Goal: Task Accomplishment & Management: Complete application form

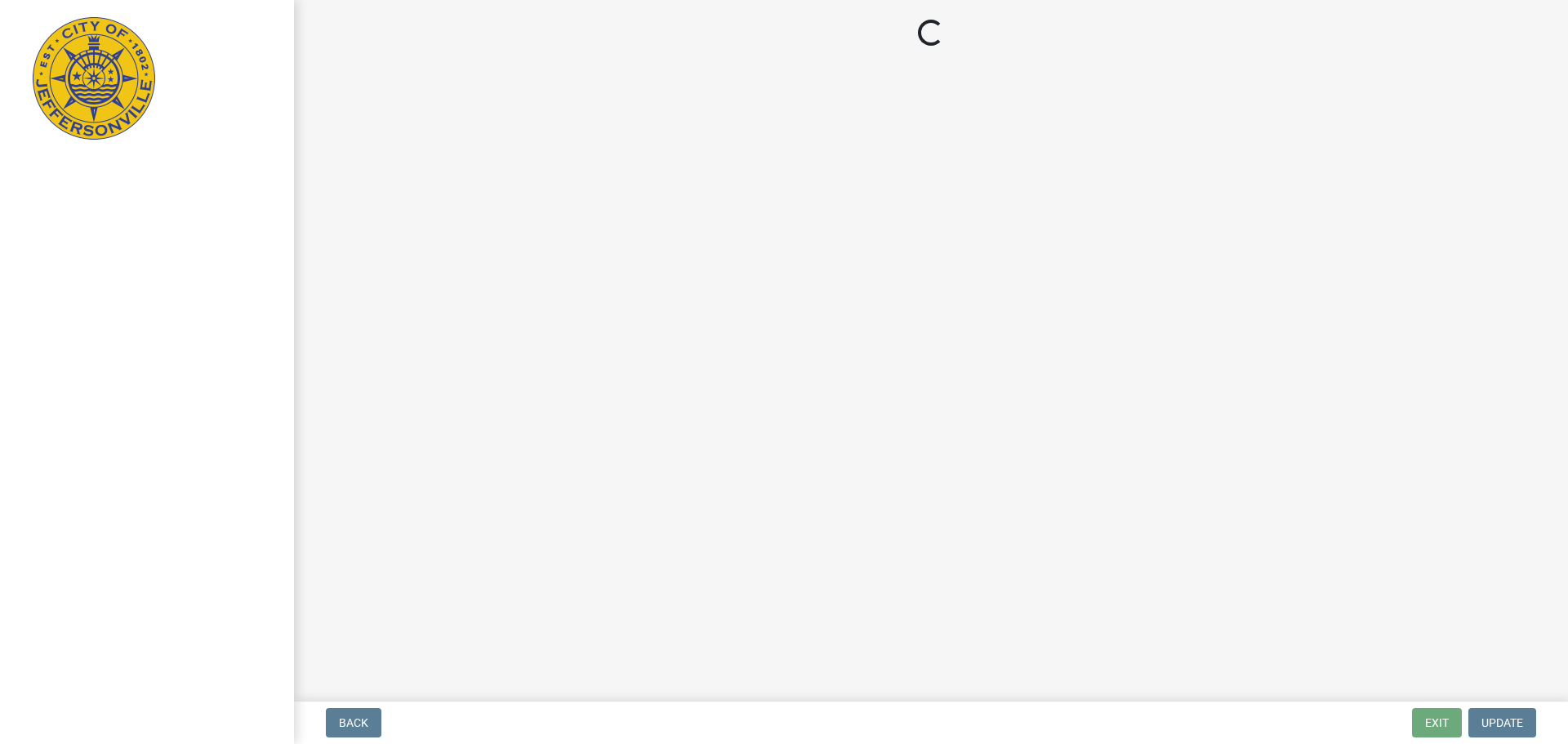
select select "3: 3"
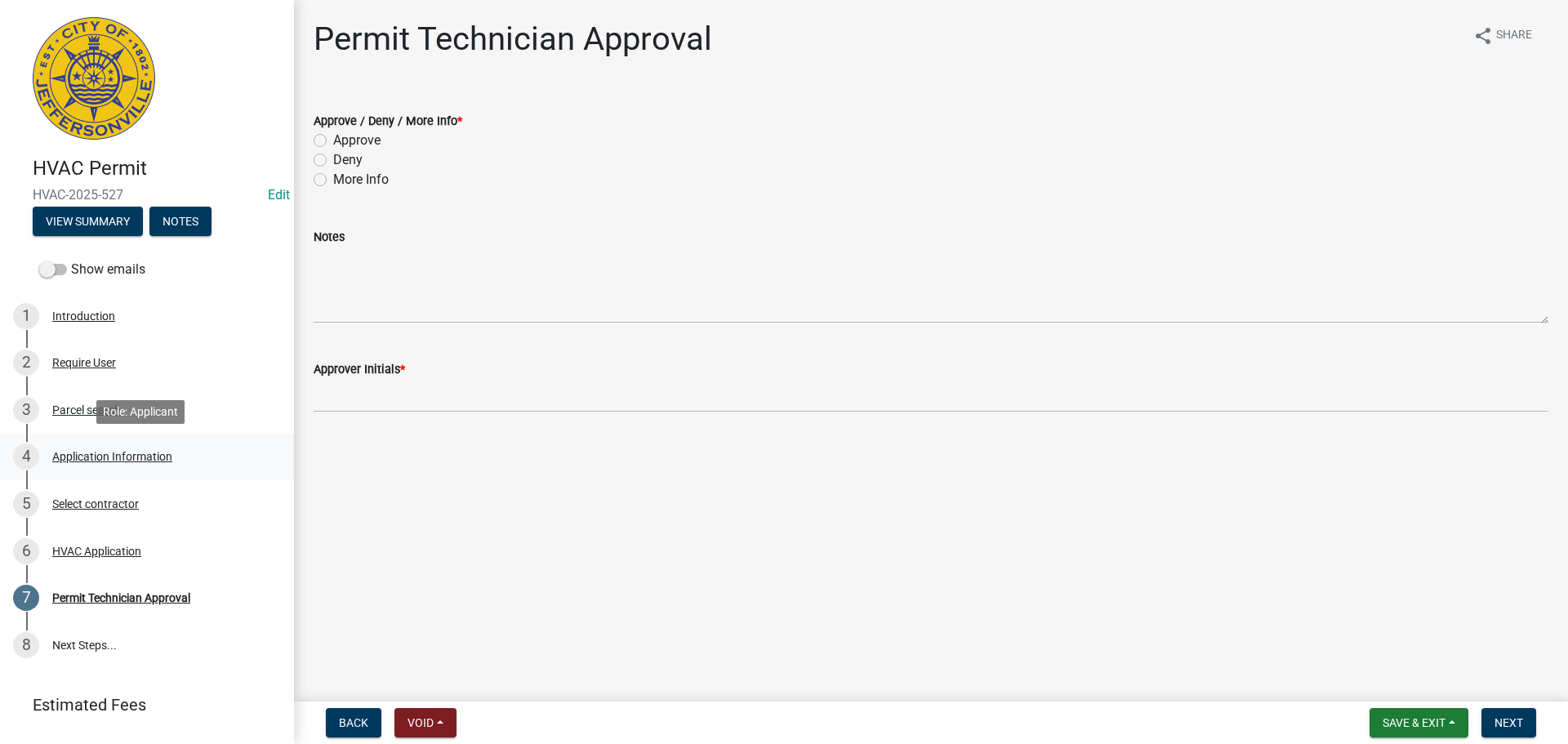
click at [86, 458] on div "Application Information" at bounding box center [112, 456] width 120 height 11
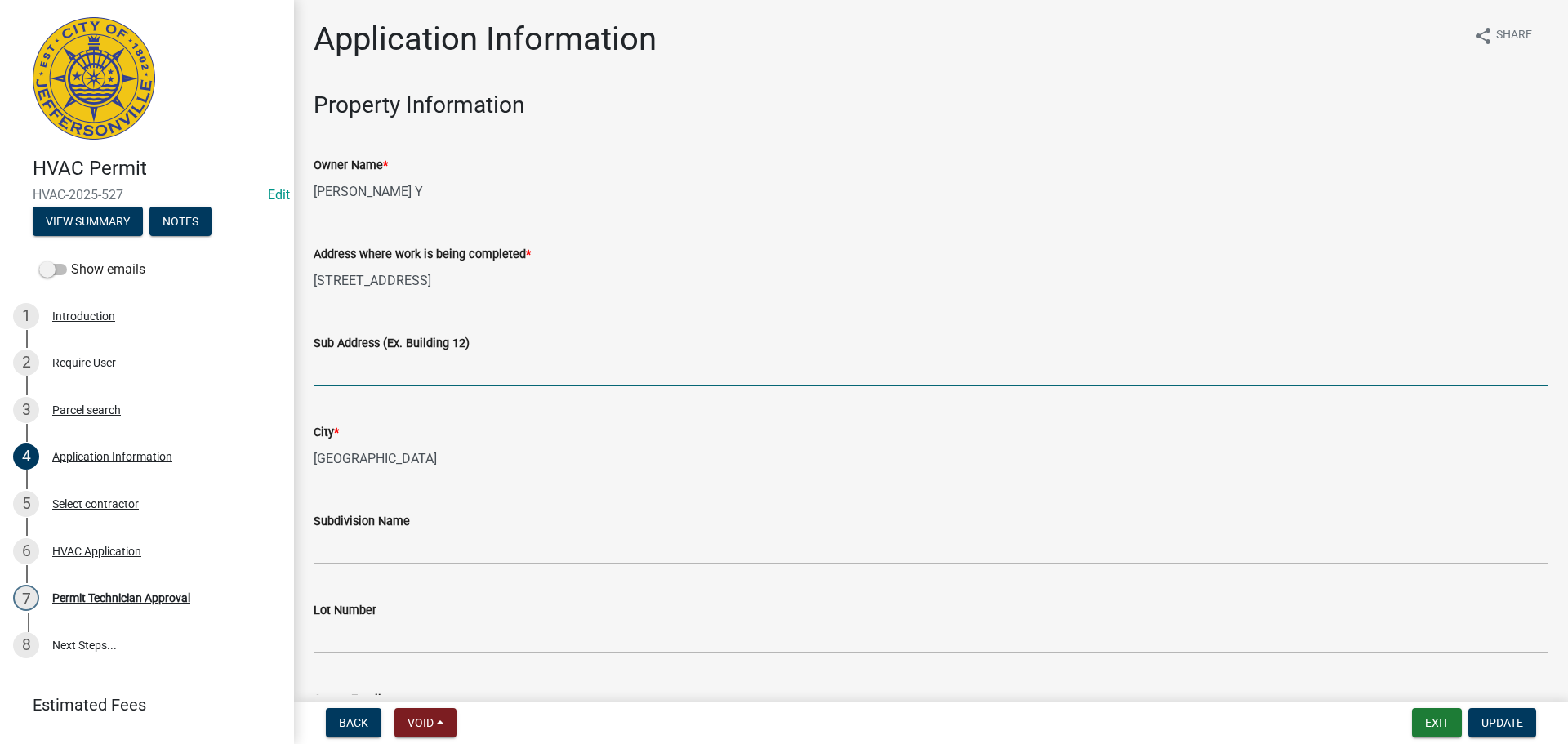
click at [458, 381] on input "Sub Address (Ex. Building 12)" at bounding box center [931, 370] width 1235 height 33
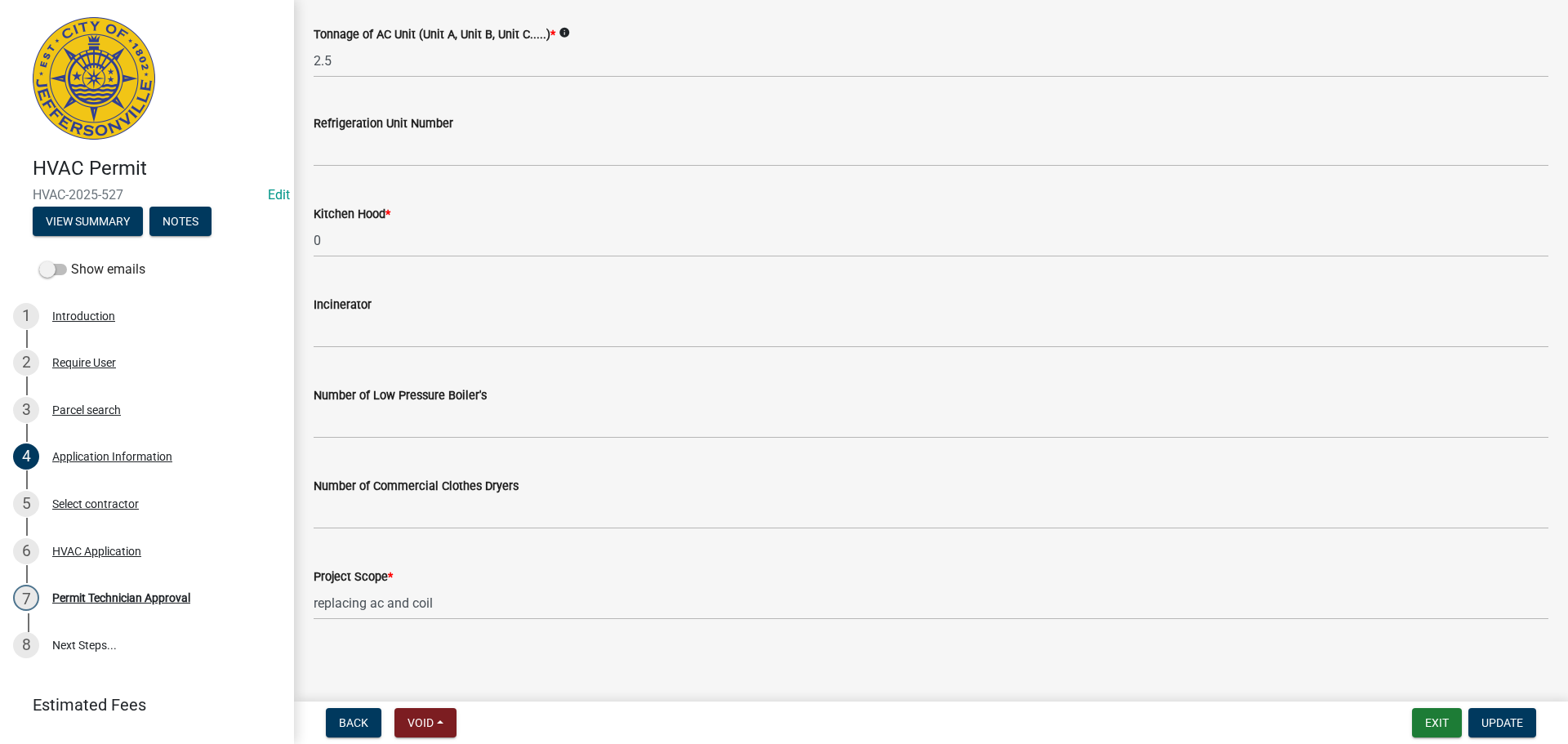
scroll to position [1099, 0]
type input "3174 Red Barn Loop"
click at [1527, 712] on button "Update" at bounding box center [1503, 723] width 68 height 29
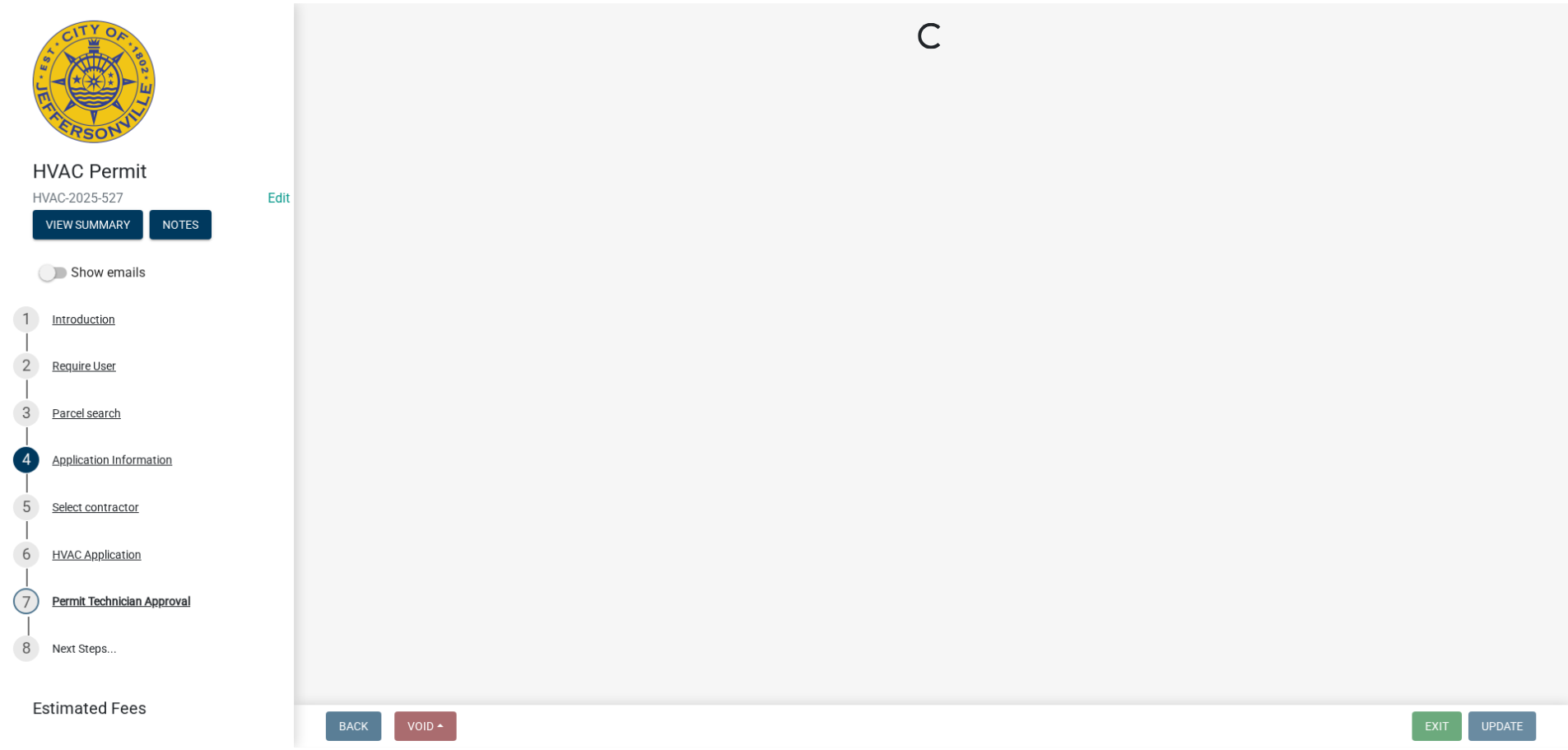
scroll to position [0, 0]
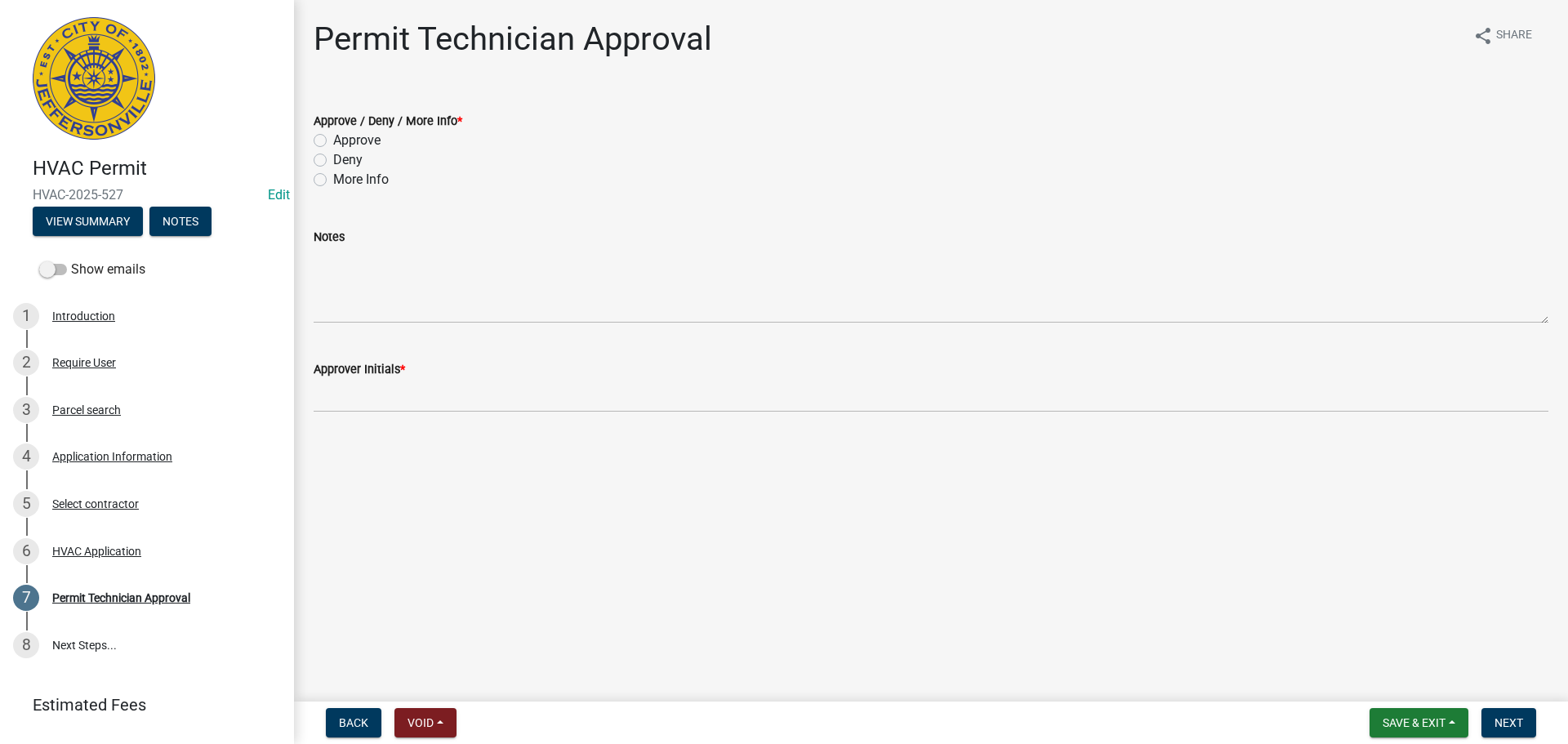
click at [364, 139] on label "Approve" at bounding box center [357, 139] width 48 height 19
click at [344, 139] on input "Approve" at bounding box center [339, 136] width 11 height 11
radio input "true"
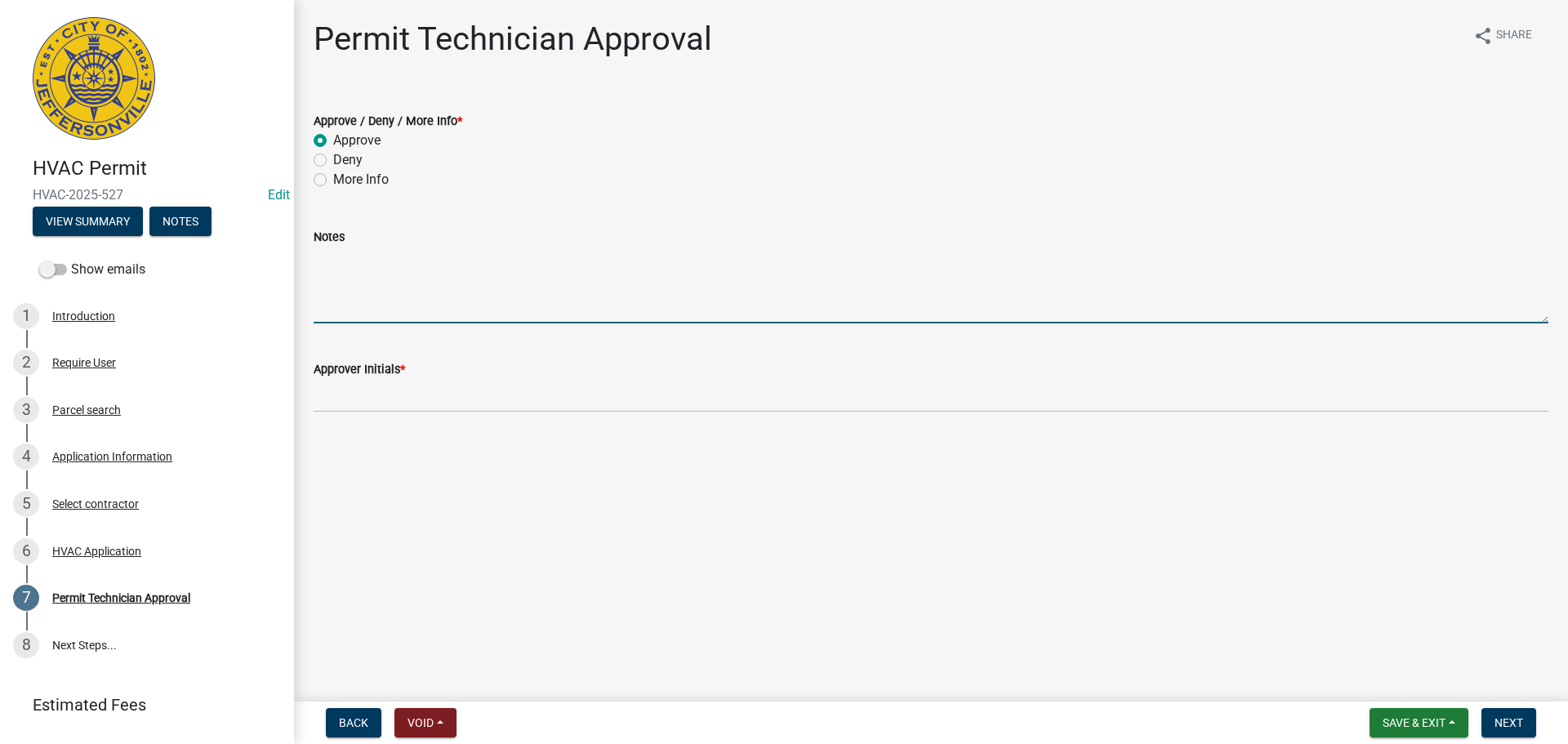
click at [396, 294] on textarea "Notes" at bounding box center [931, 285] width 1235 height 77
type textarea "A/C Unit only"
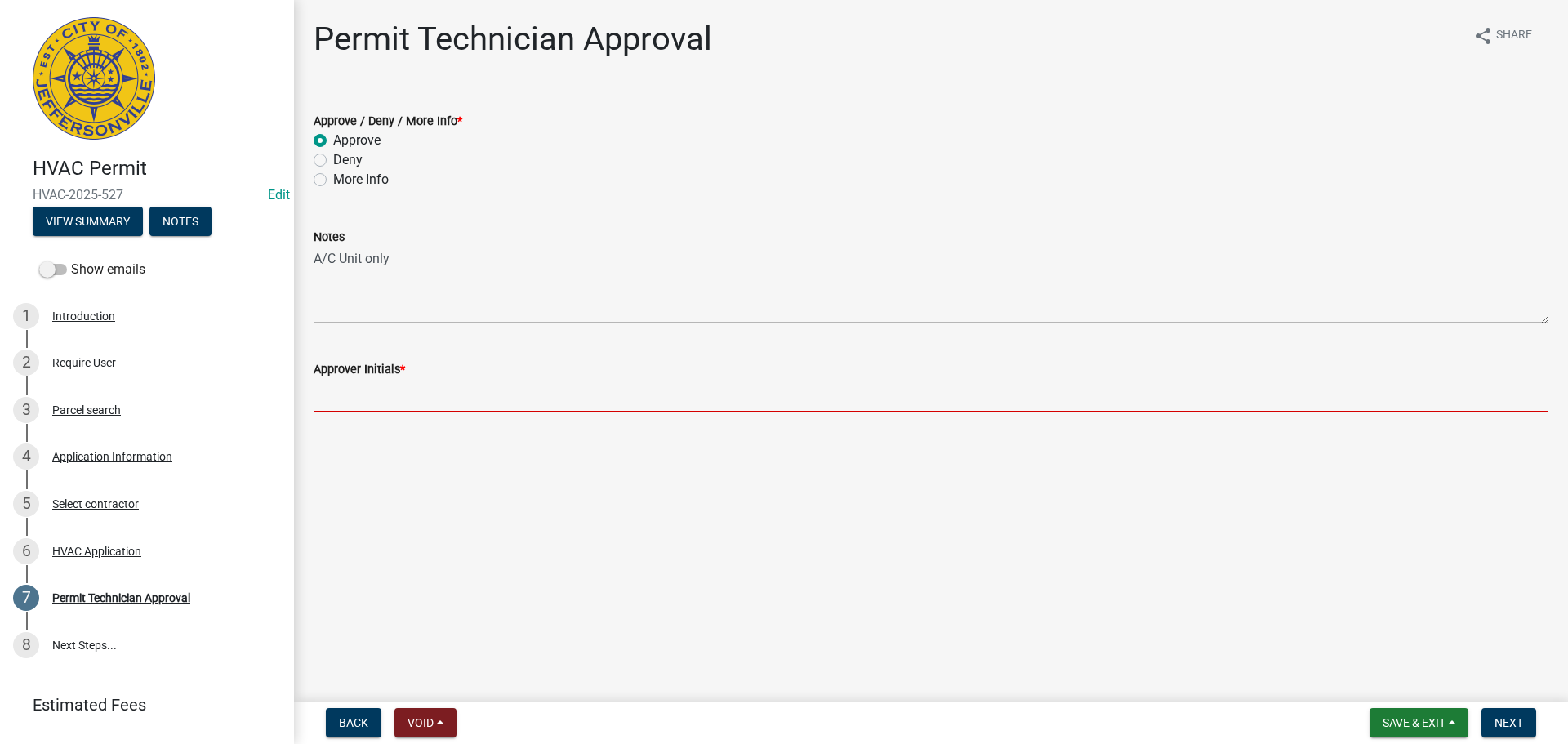
click at [406, 393] on input "Approver Initials *" at bounding box center [931, 395] width 1235 height 33
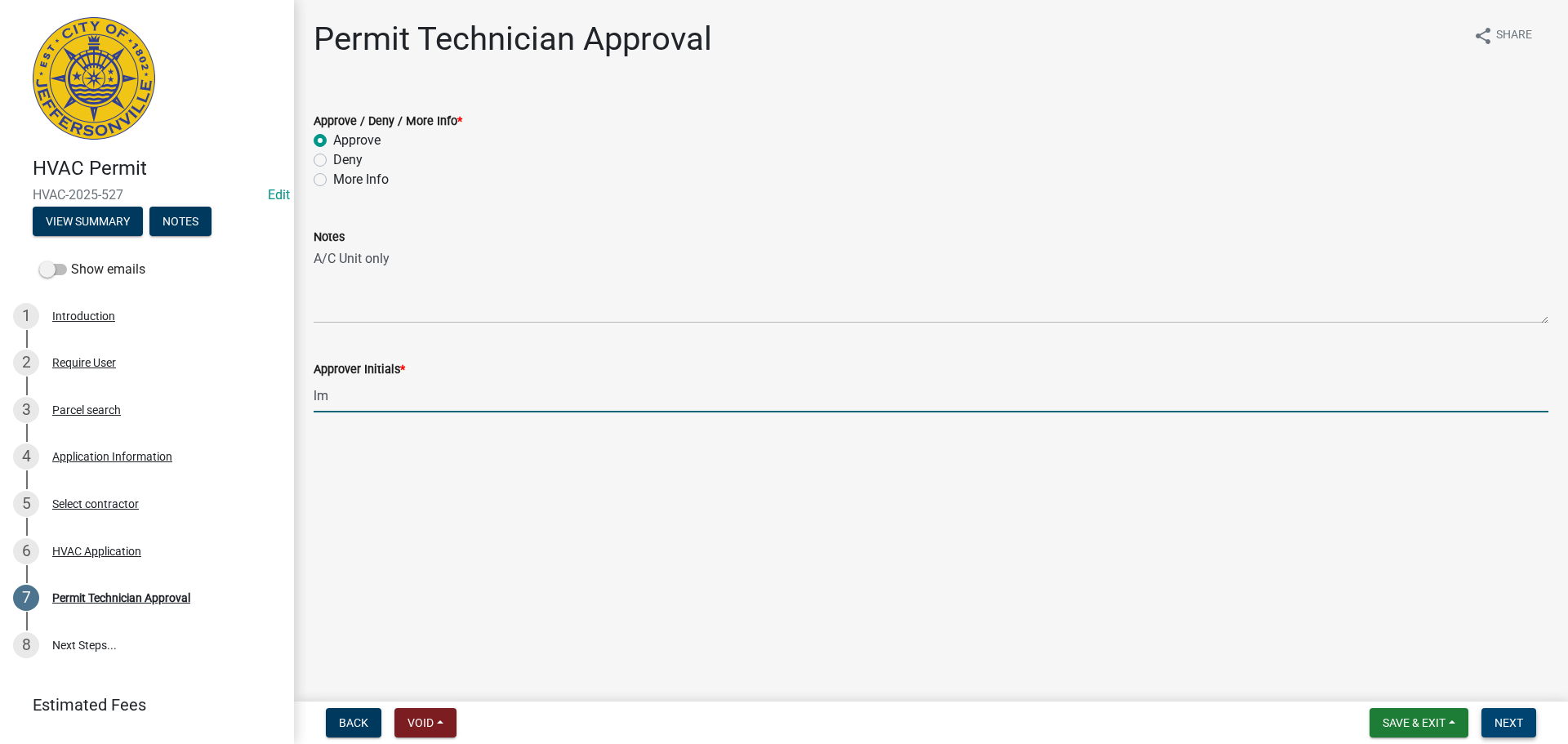
type input "lm"
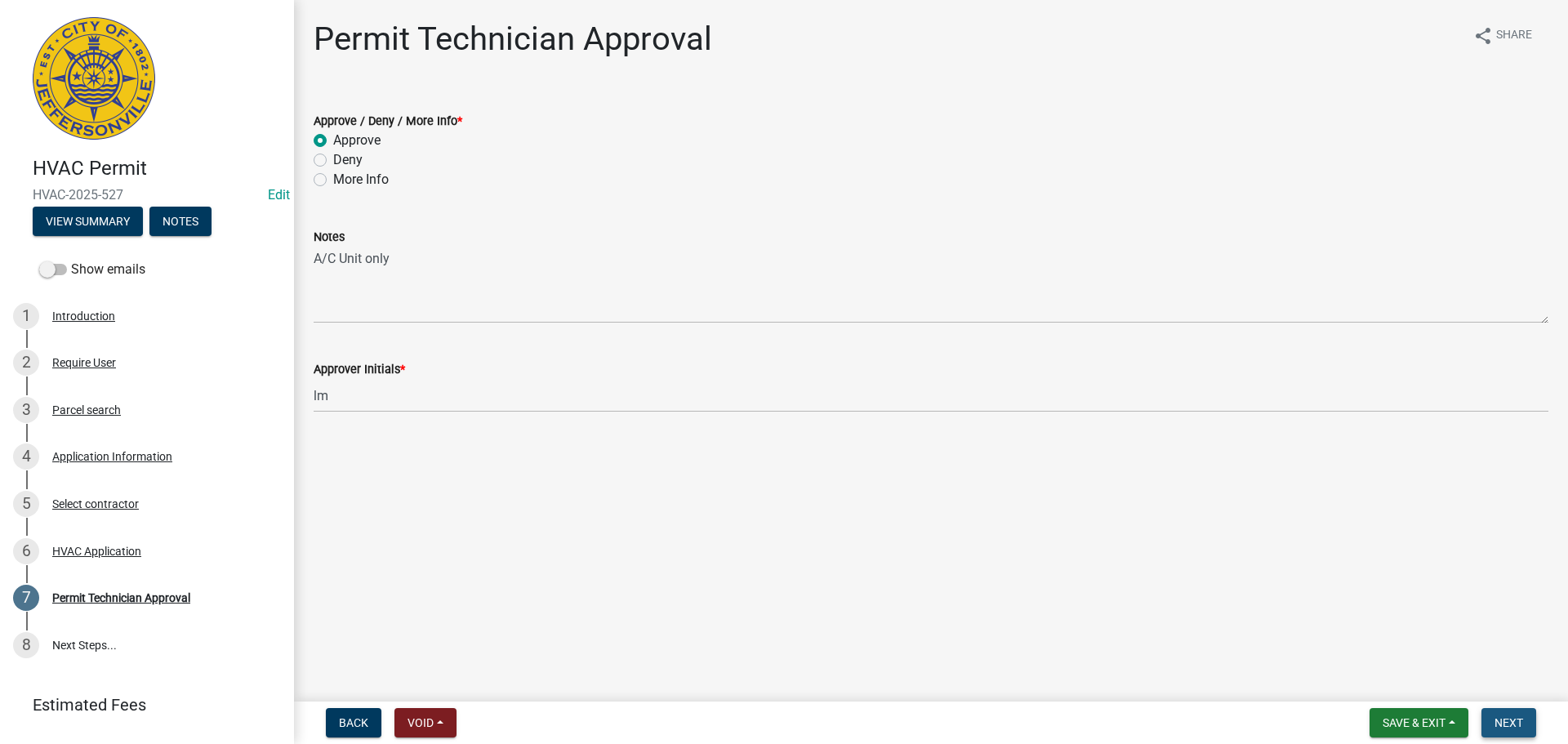
click at [1524, 720] on button "Next" at bounding box center [1509, 723] width 55 height 29
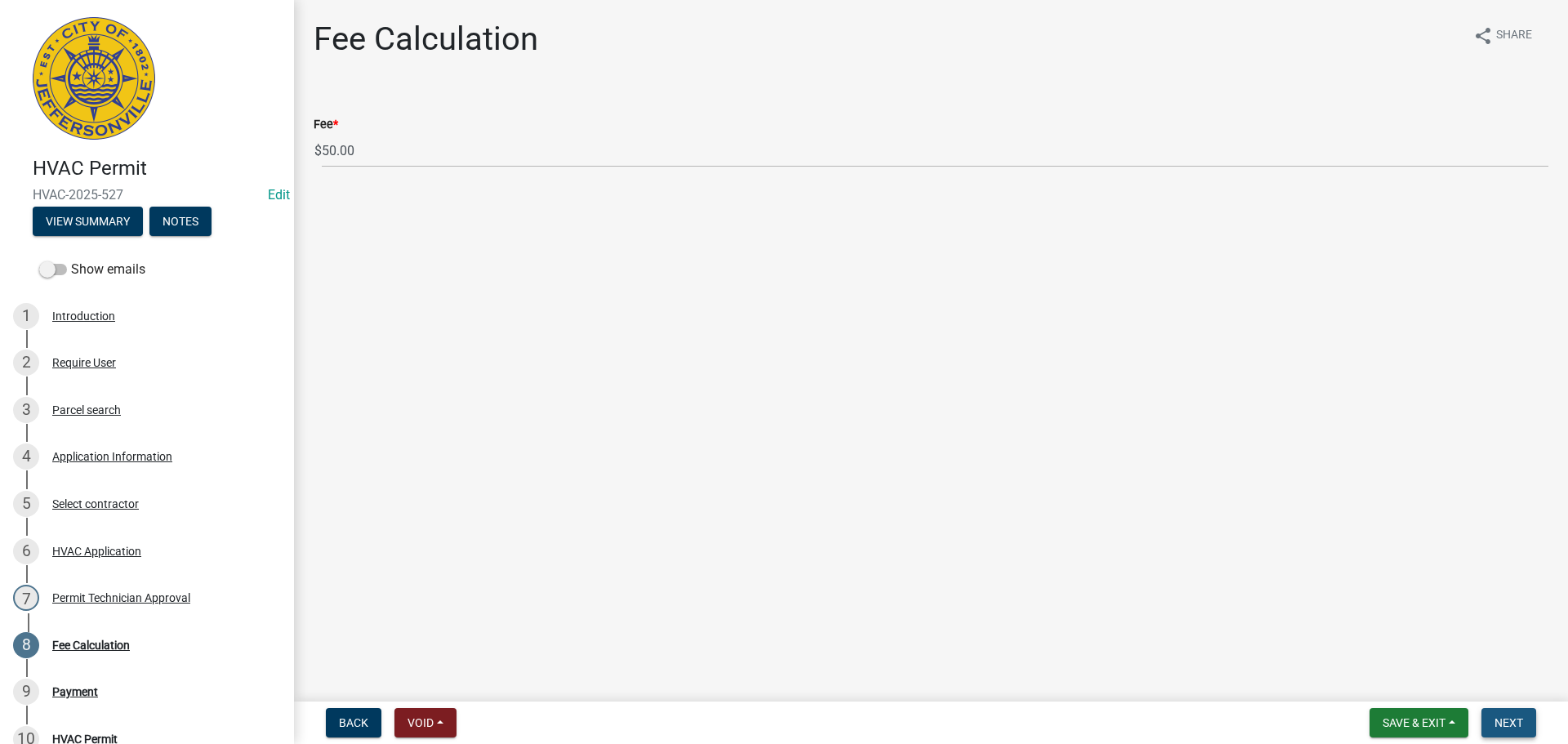
click at [1506, 710] on button "Next" at bounding box center [1509, 723] width 55 height 29
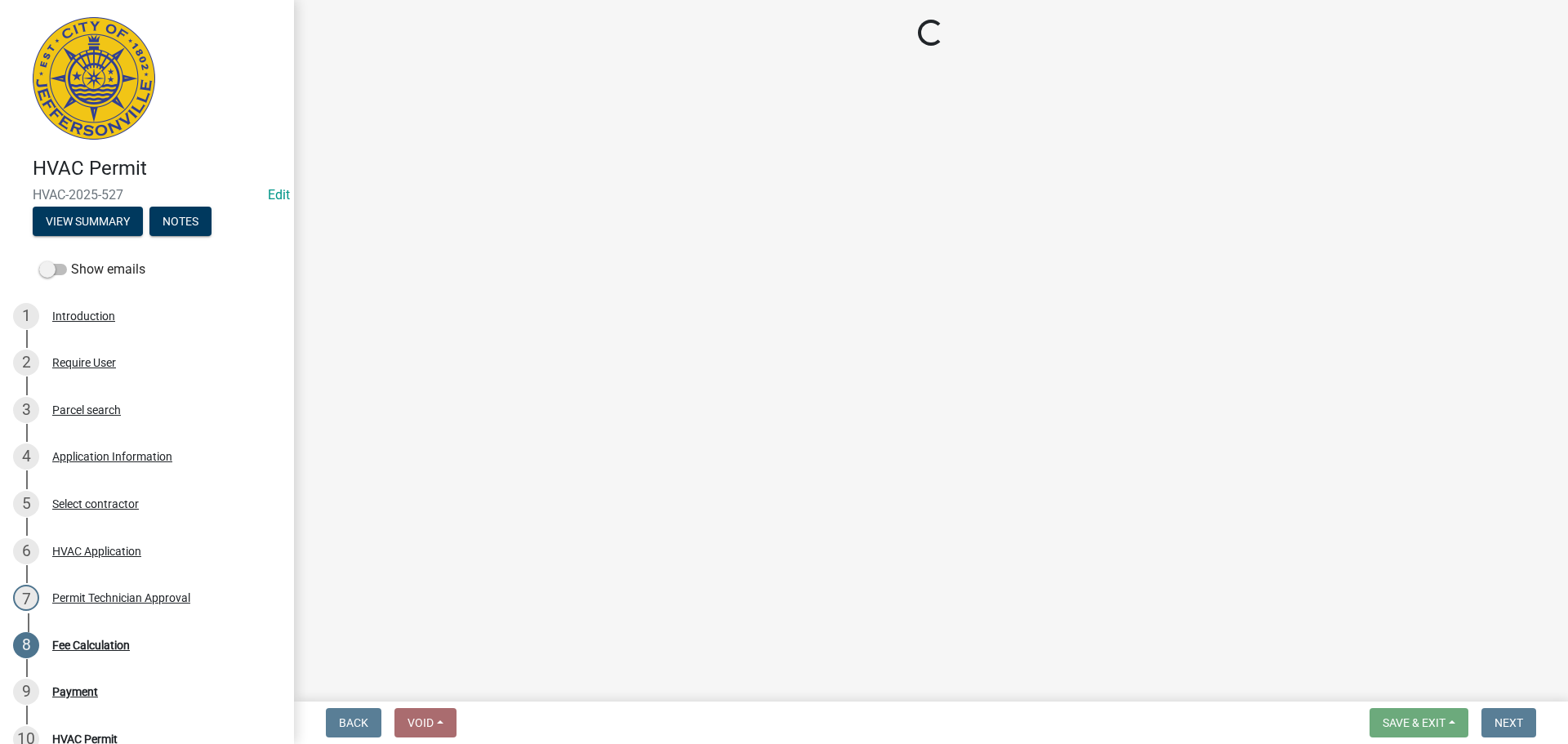
select select "3: 3"
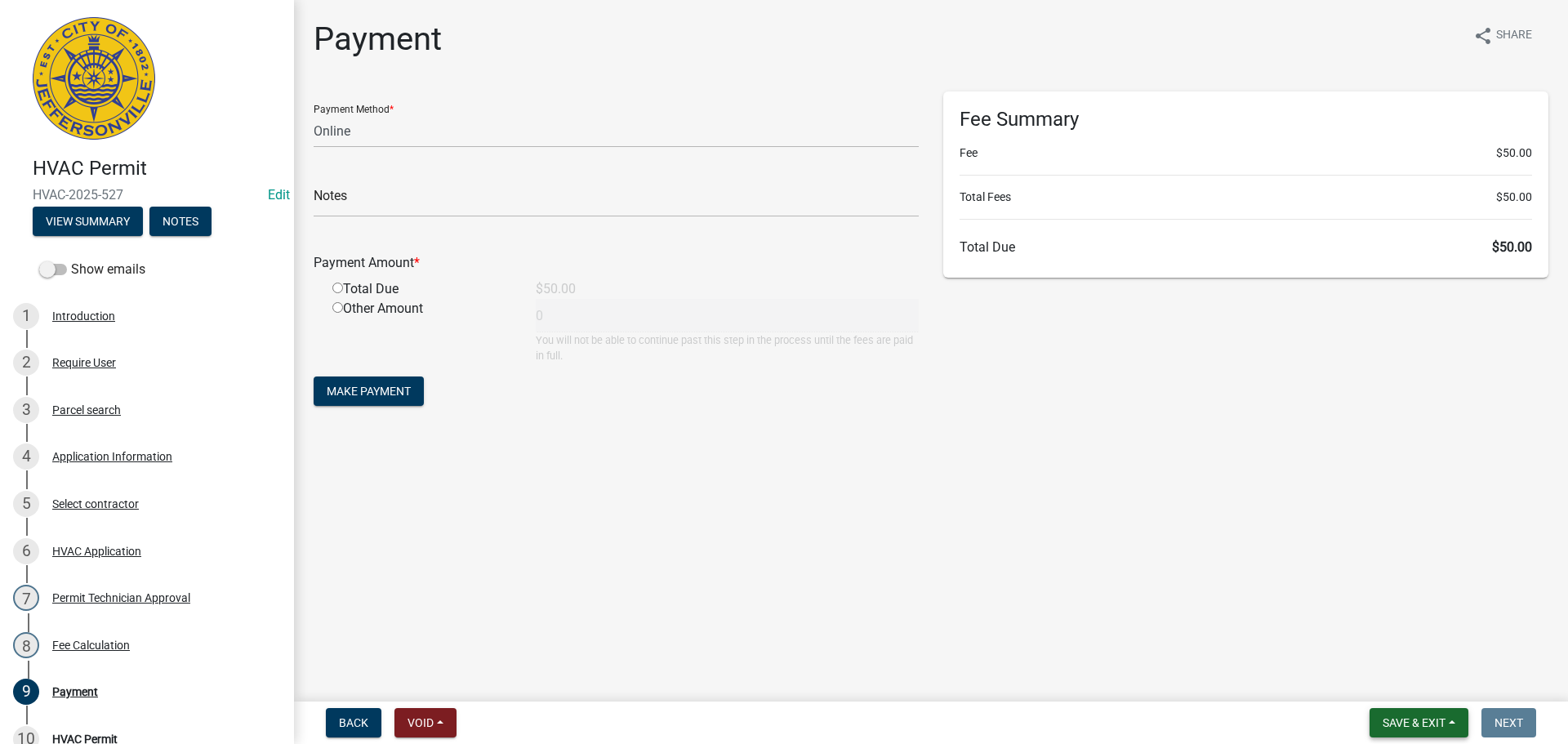
click at [1428, 719] on span "Save & Exit" at bounding box center [1414, 723] width 63 height 13
click at [1405, 673] on button "Save & Exit" at bounding box center [1403, 680] width 130 height 39
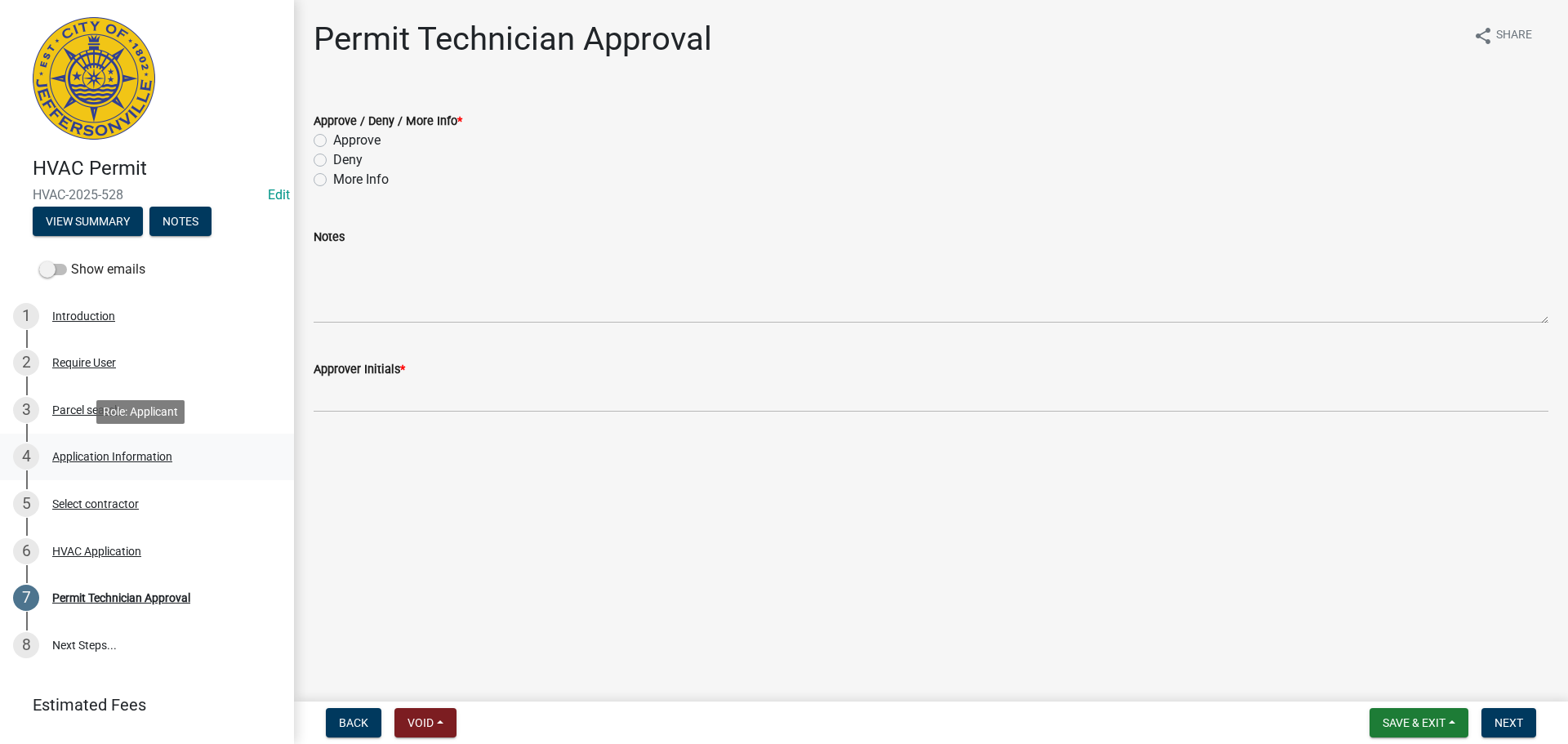
click at [117, 454] on div "Application Information" at bounding box center [112, 456] width 120 height 11
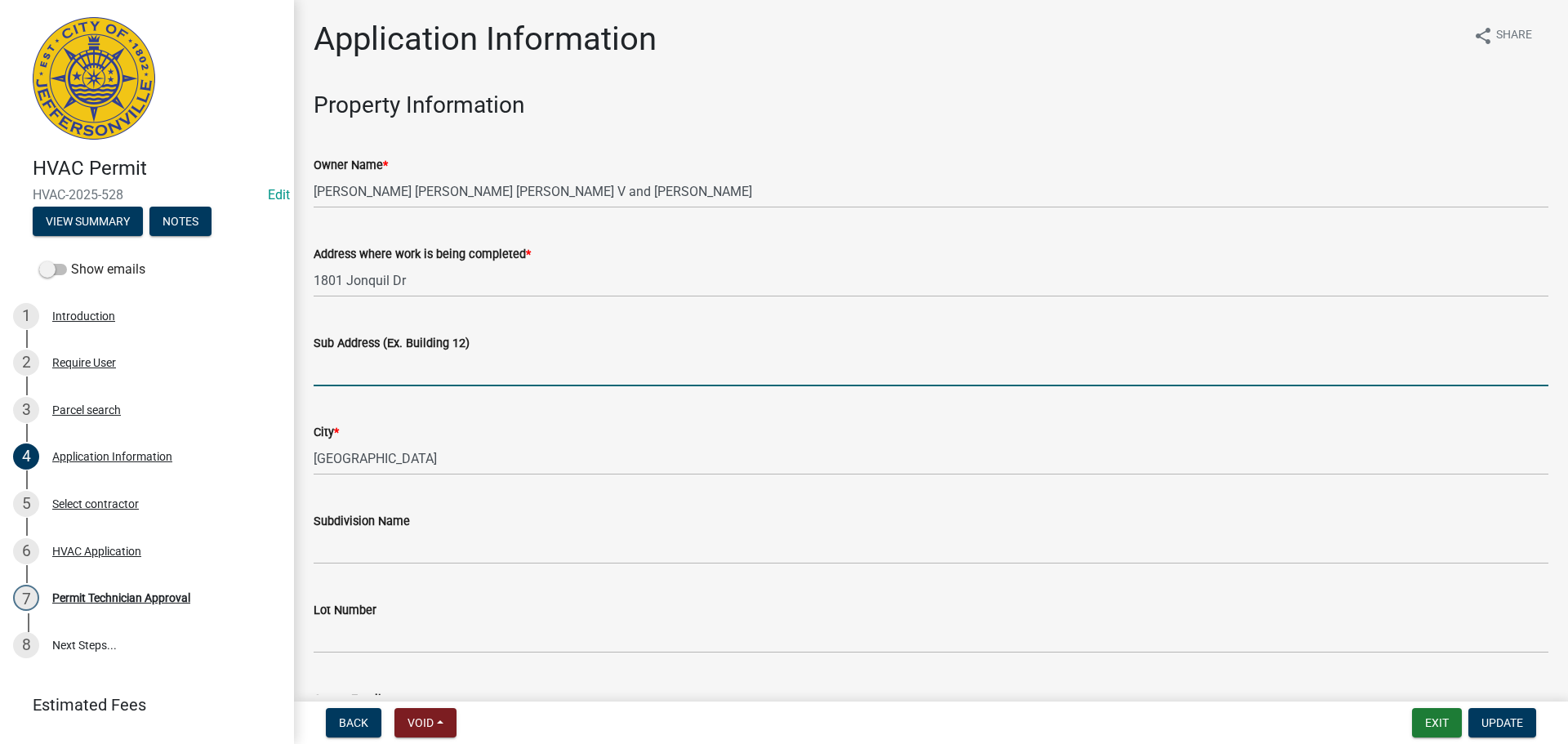
click at [361, 358] on input "Sub Address (Ex. Building 12)" at bounding box center [931, 370] width 1235 height 33
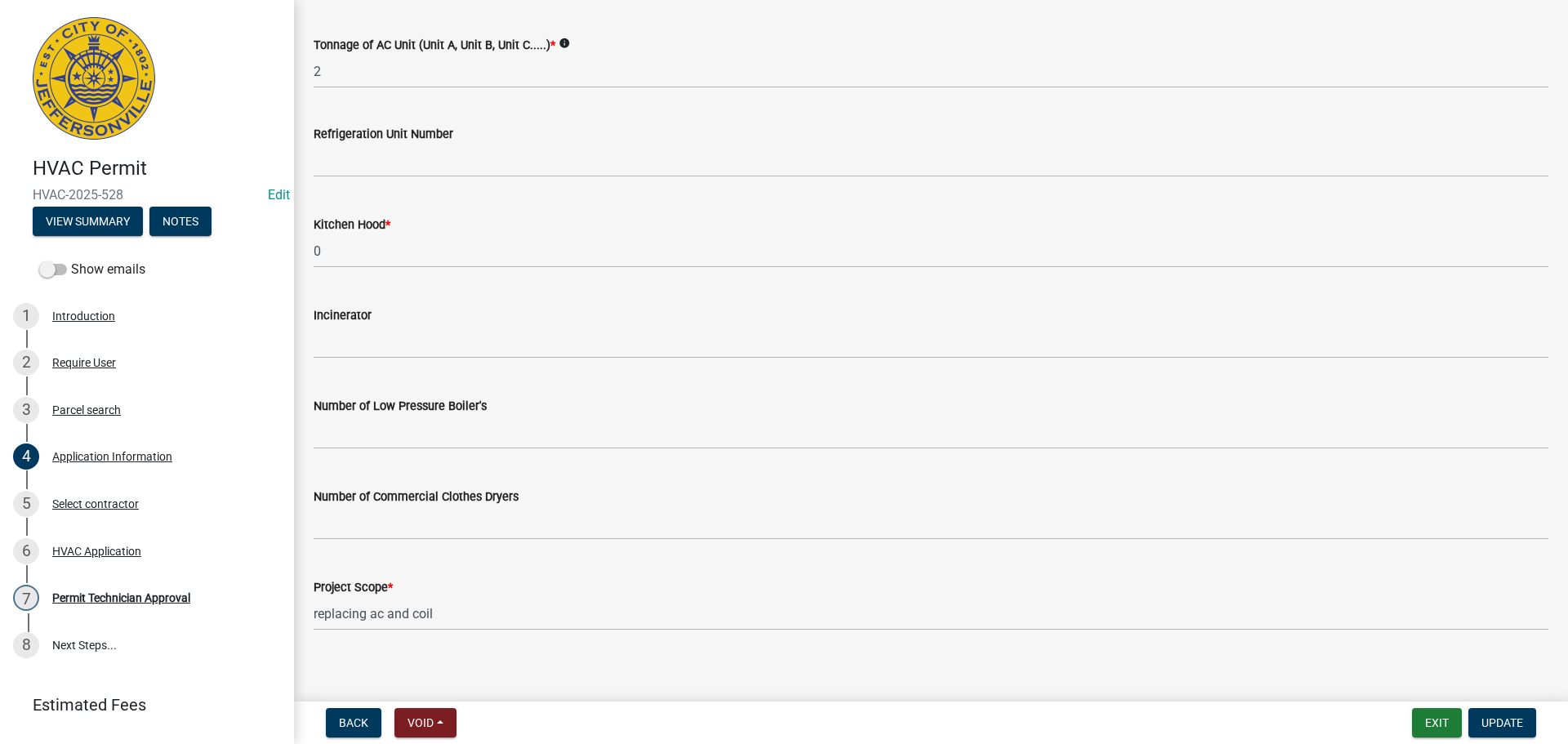
scroll to position [1099, 0]
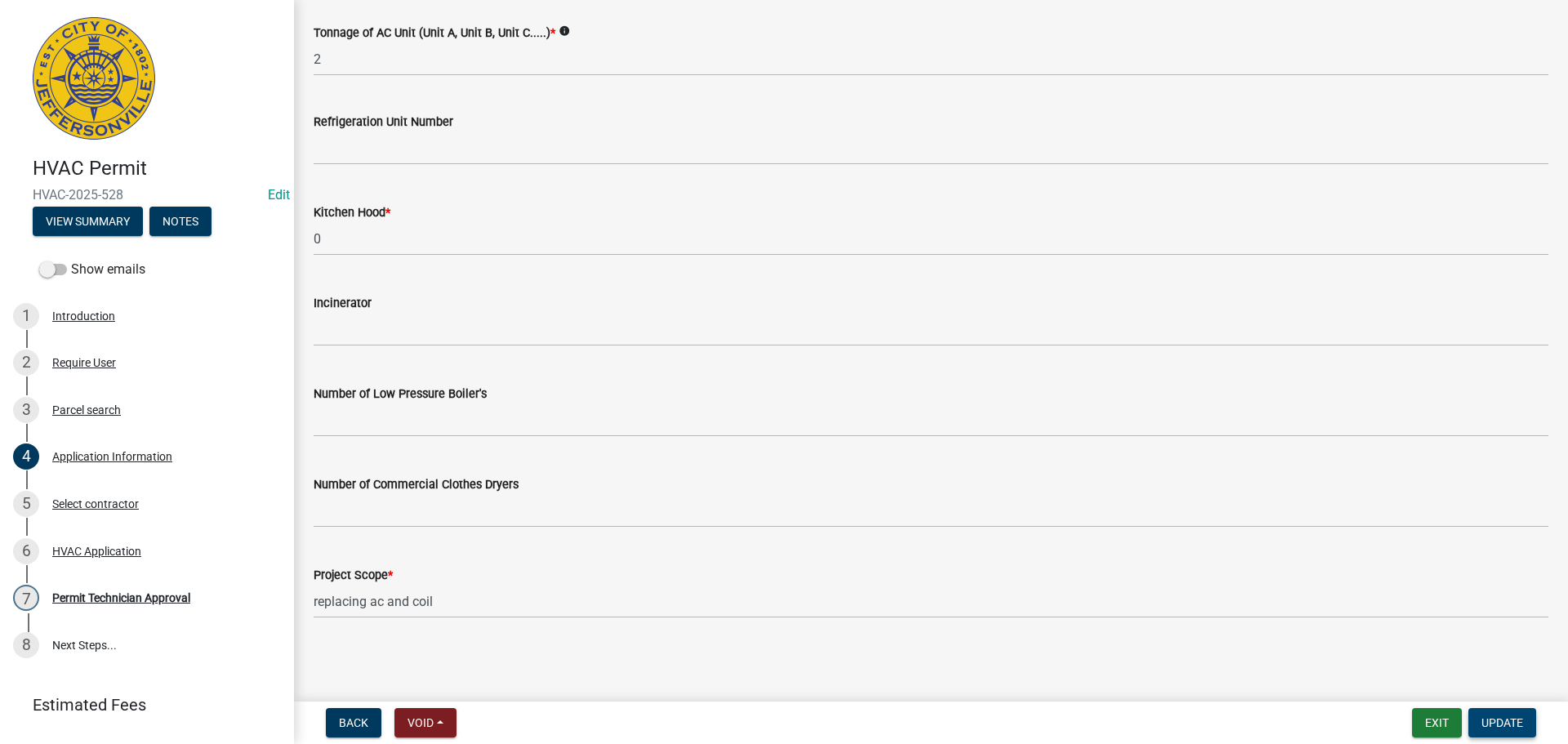
type input "1801 Jonquil Drive"
click at [1487, 714] on button "Update" at bounding box center [1503, 723] width 68 height 29
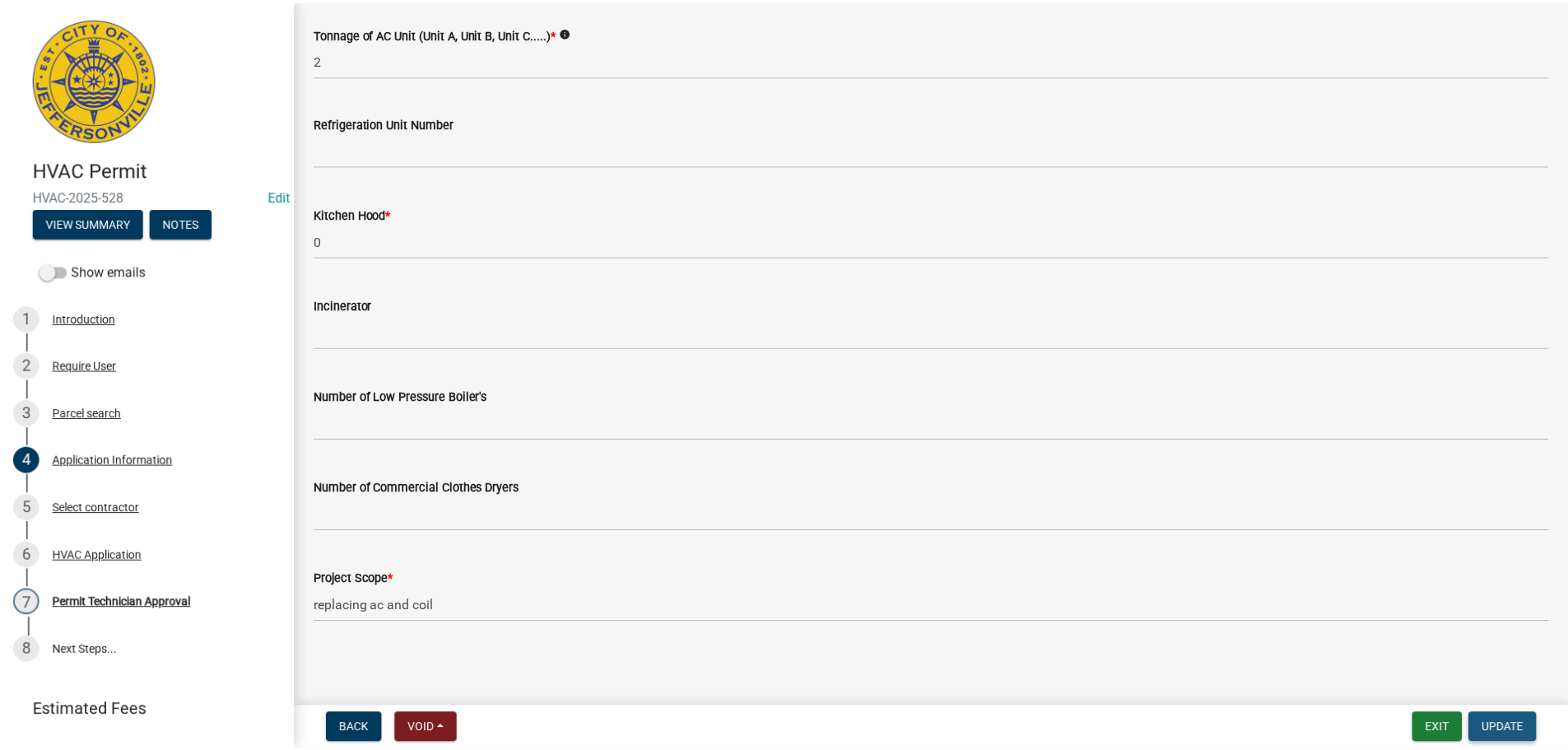
scroll to position [0, 0]
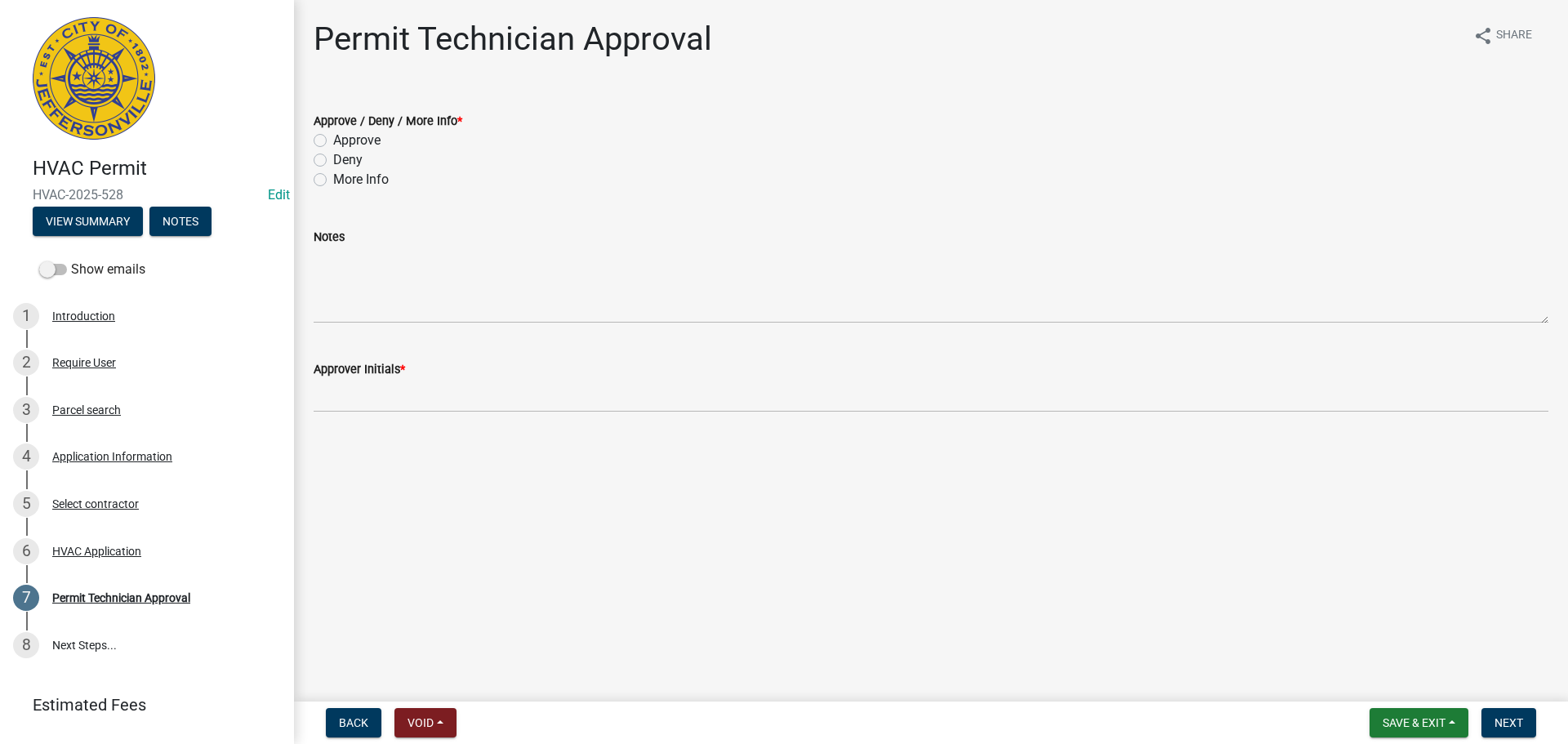
click at [368, 139] on label "Approve" at bounding box center [357, 139] width 48 height 19
click at [344, 139] on input "Approve" at bounding box center [339, 136] width 11 height 11
radio input "true"
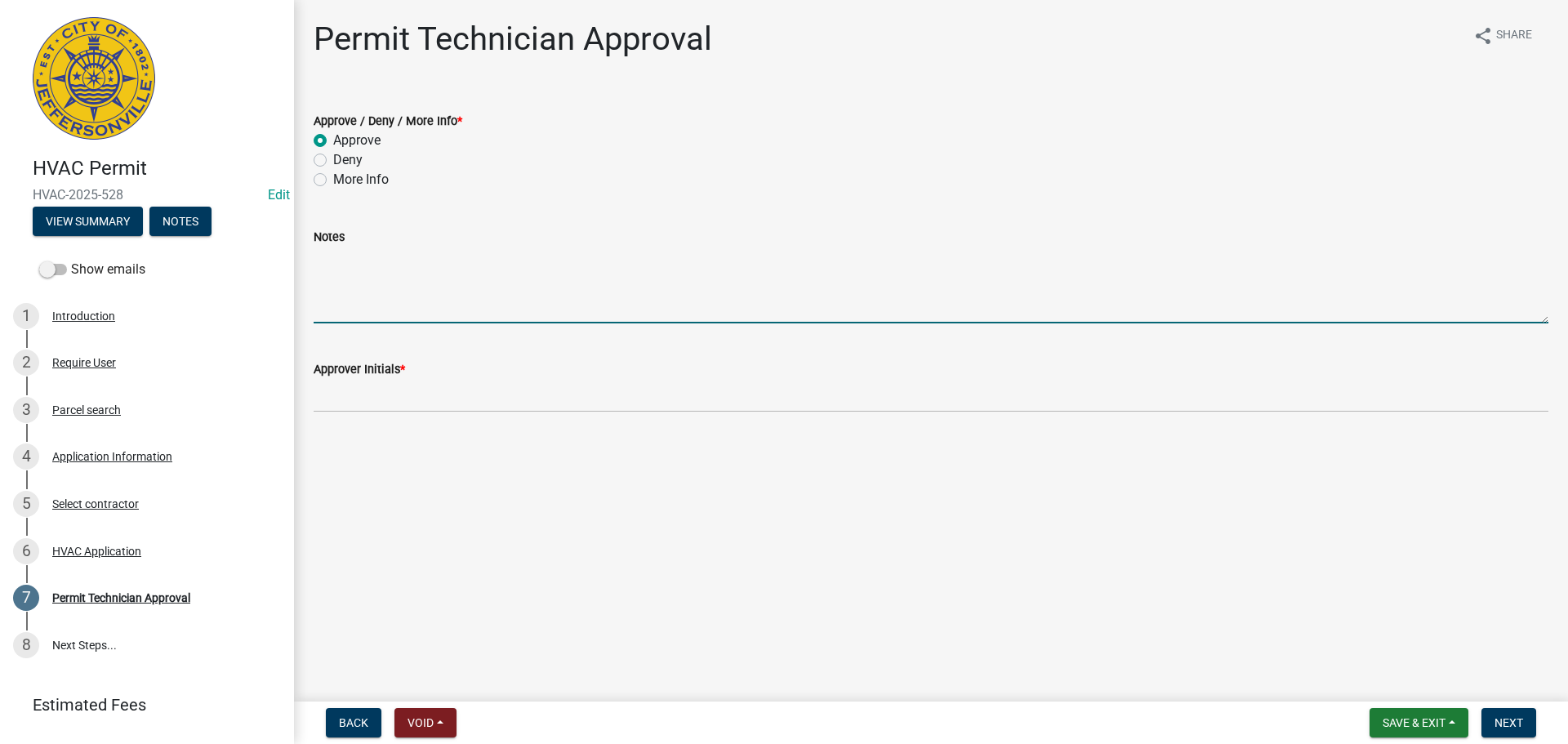
click at [373, 303] on textarea "Notes" at bounding box center [931, 285] width 1235 height 77
type textarea "a/c Unit only"
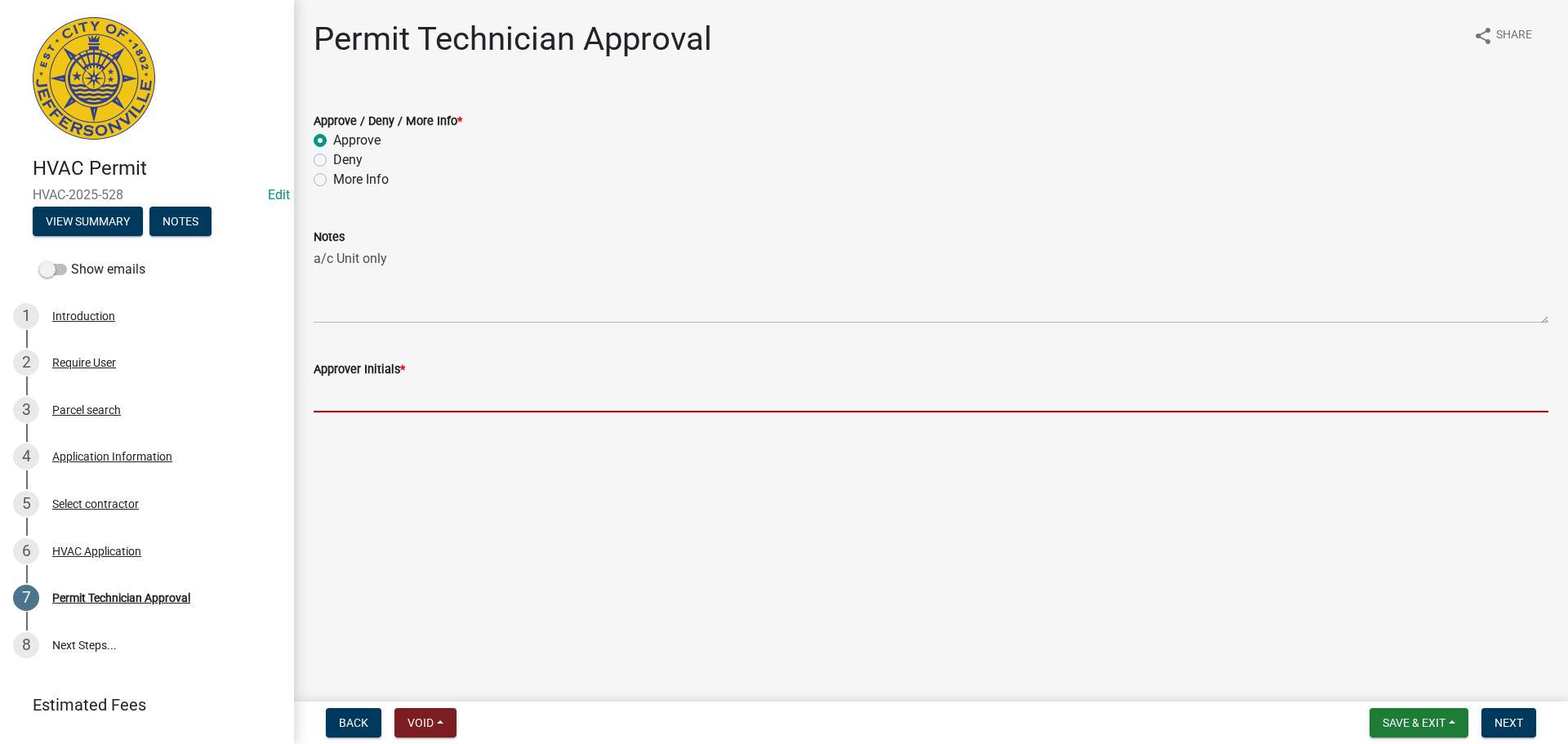
click at [399, 386] on input "Approver Initials *" at bounding box center [931, 395] width 1235 height 33
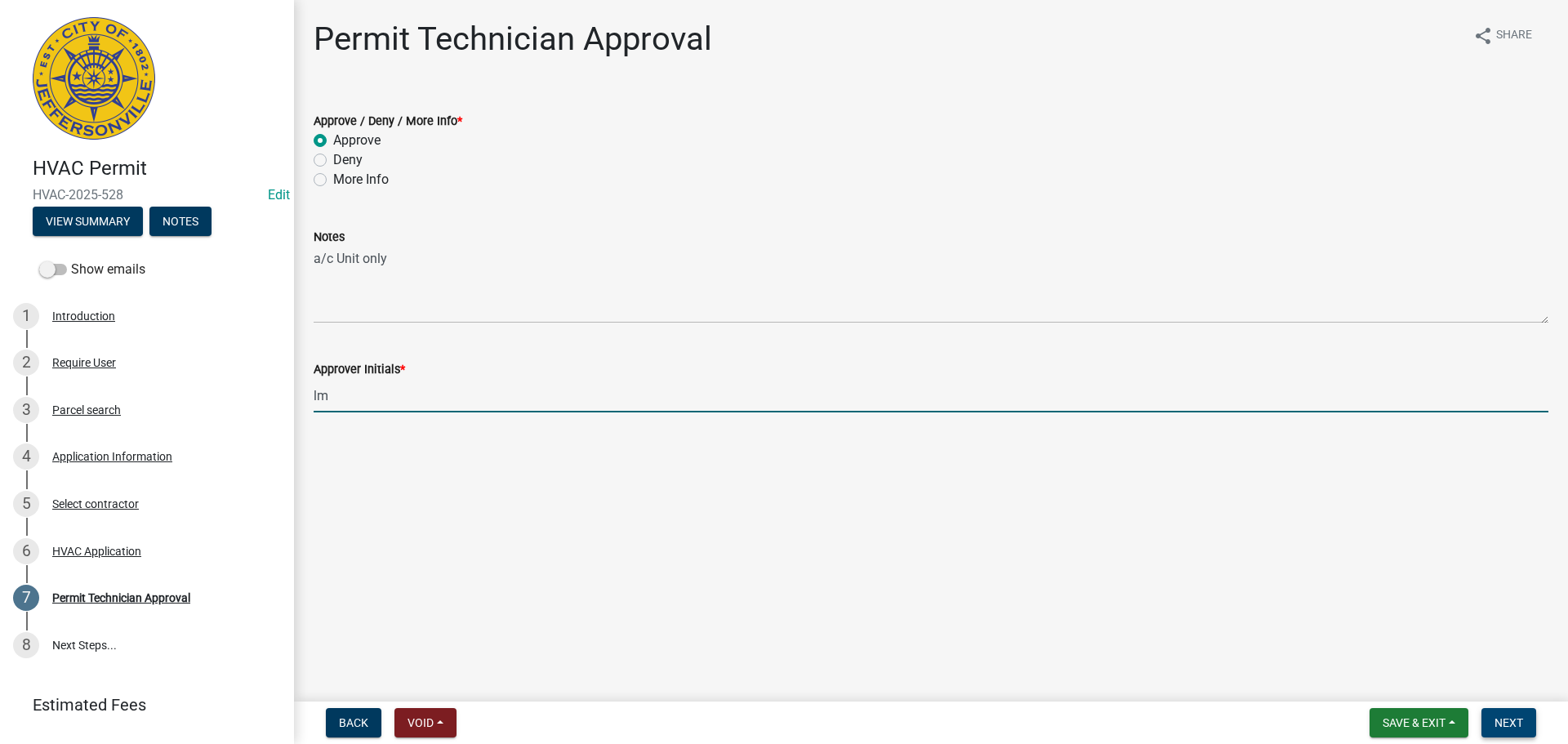
type input "lm"
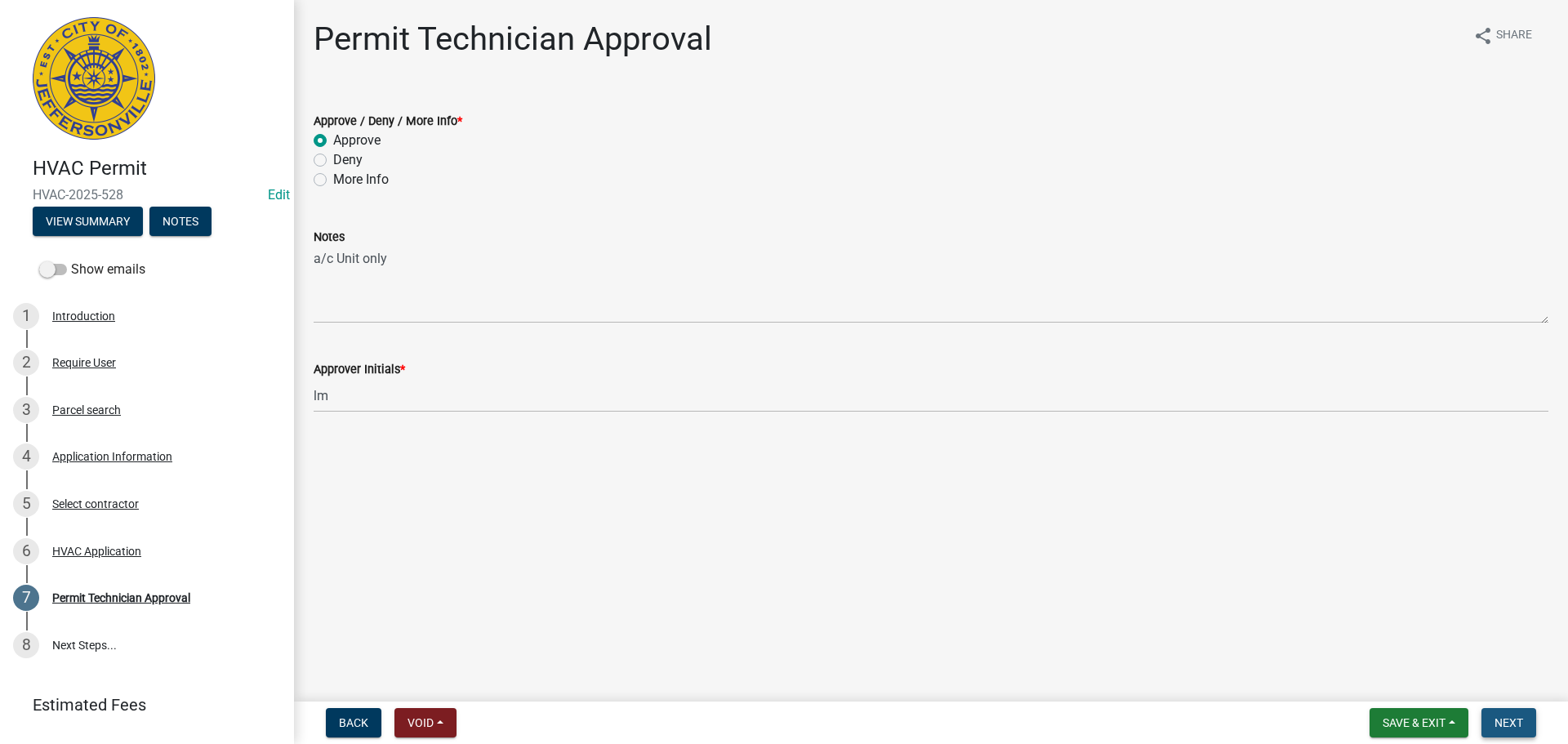
click at [1486, 717] on button "Next" at bounding box center [1509, 723] width 55 height 29
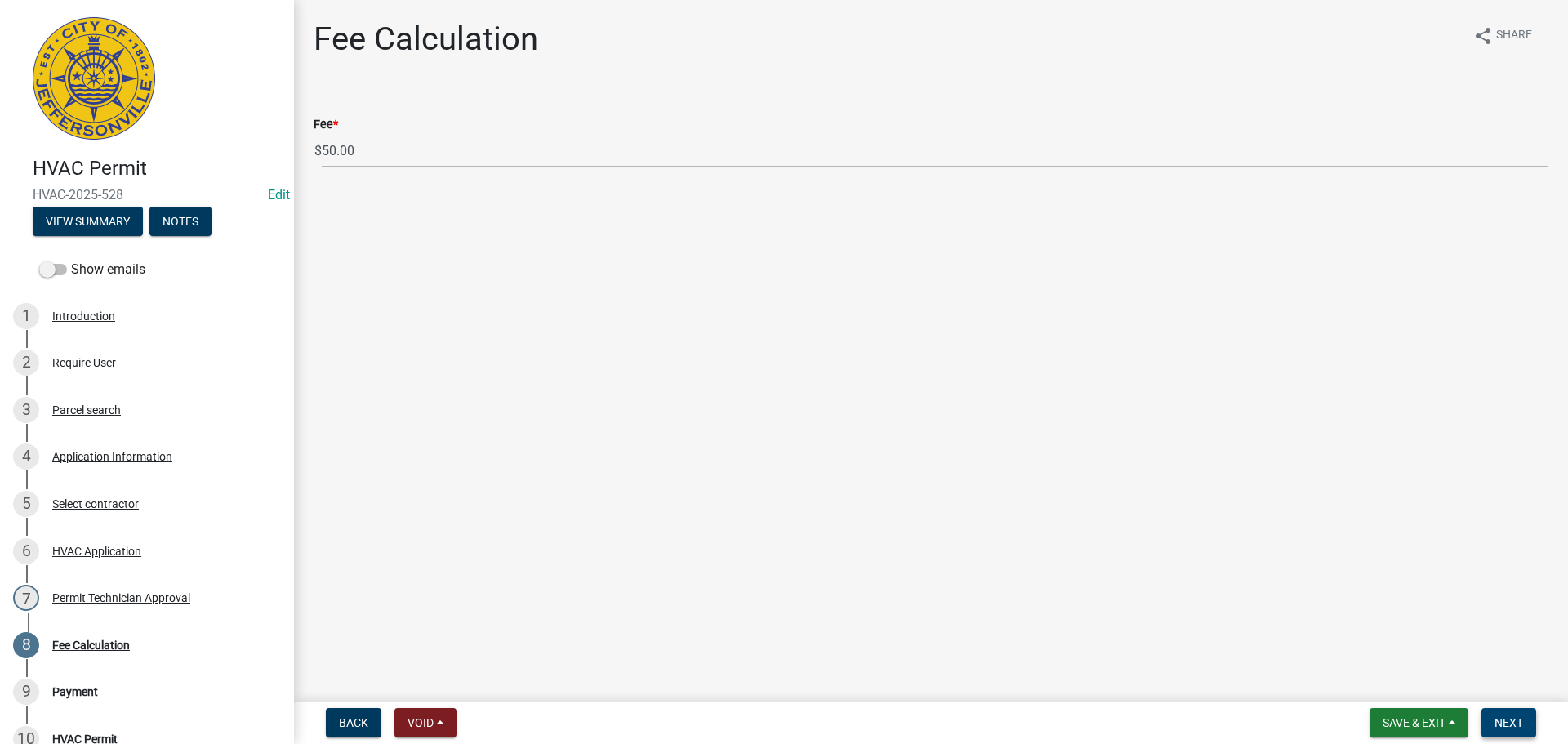
click at [1486, 717] on button "Next" at bounding box center [1509, 723] width 55 height 29
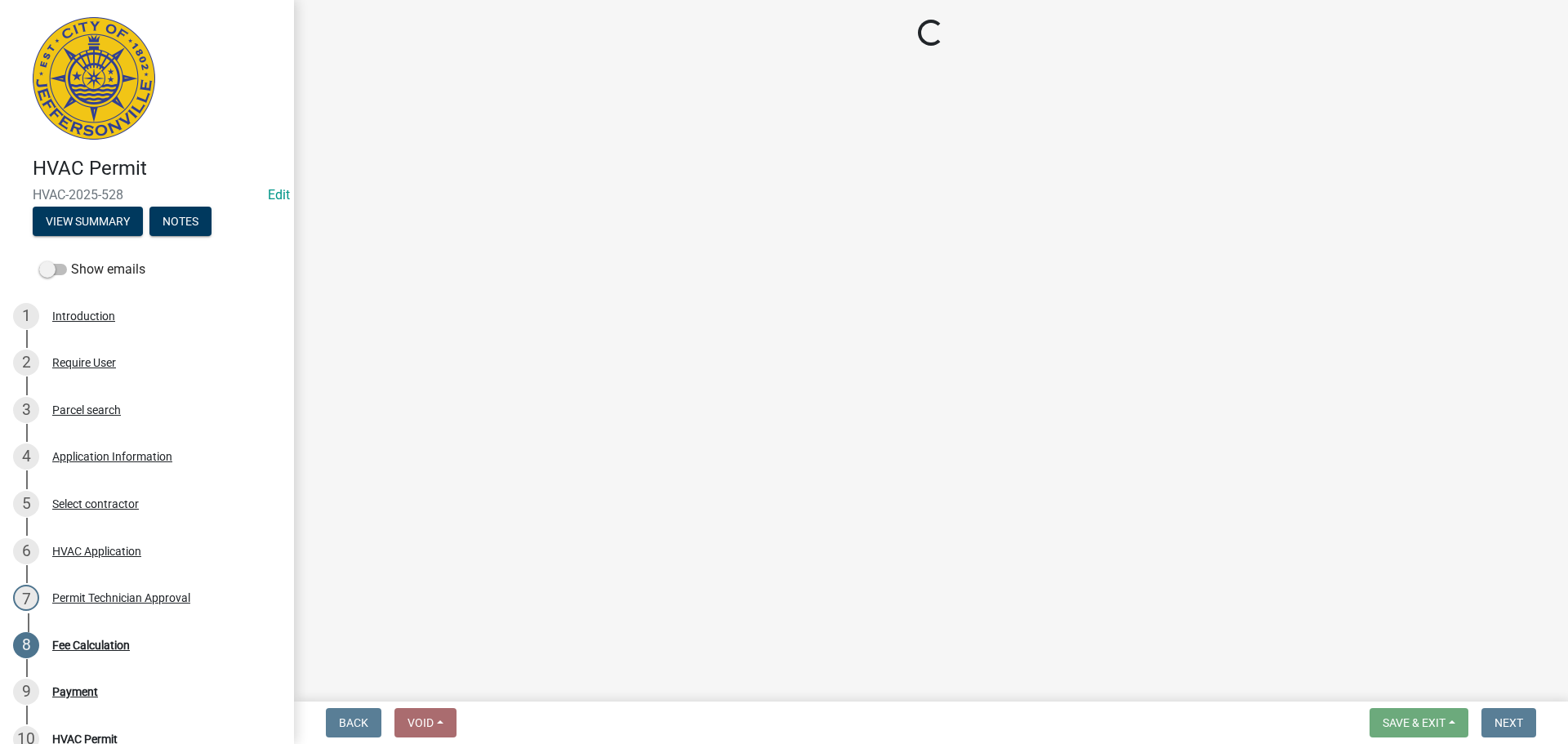
select select "3: 3"
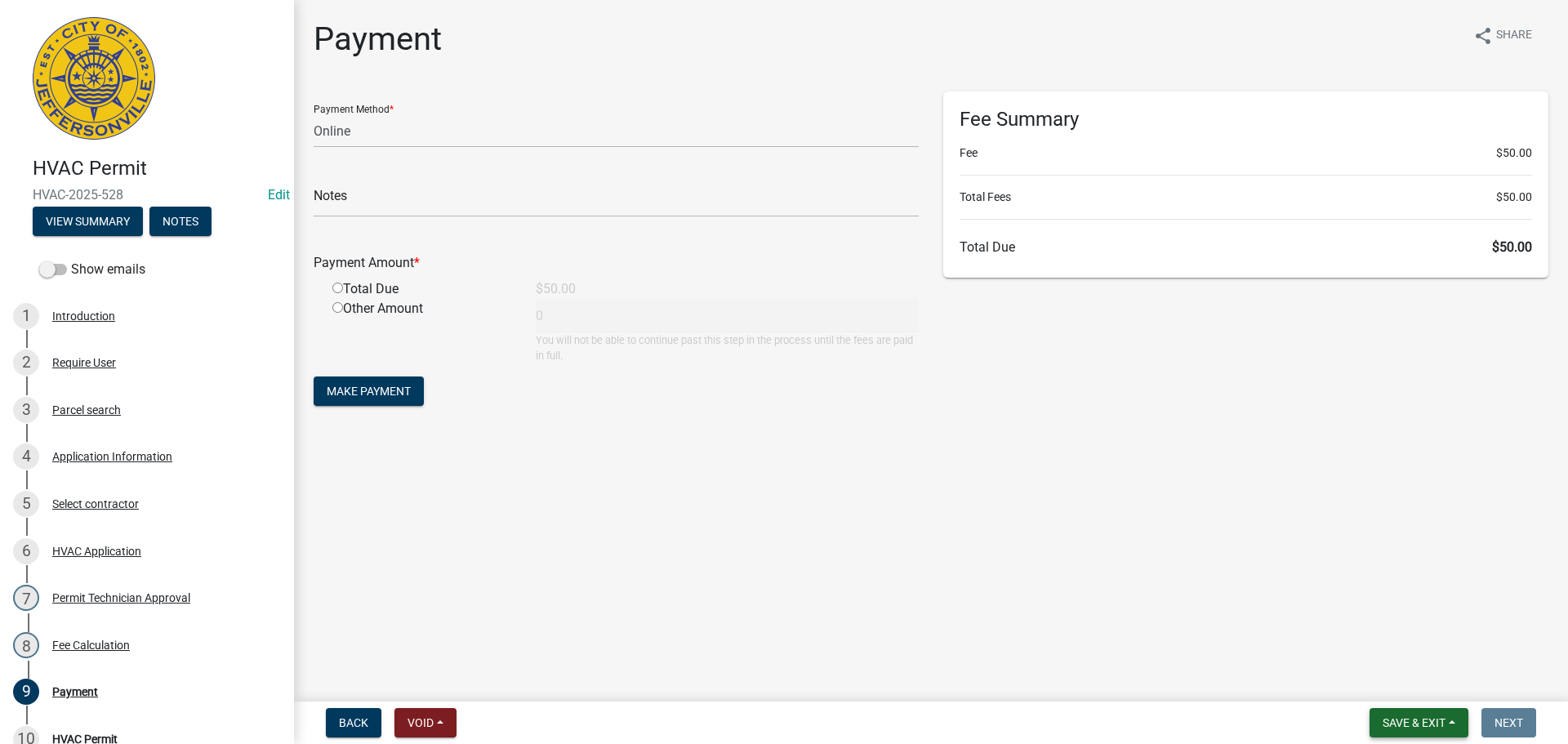
click at [1397, 718] on span "Save & Exit" at bounding box center [1414, 723] width 63 height 13
click at [1374, 677] on button "Save & Exit" at bounding box center [1403, 680] width 130 height 39
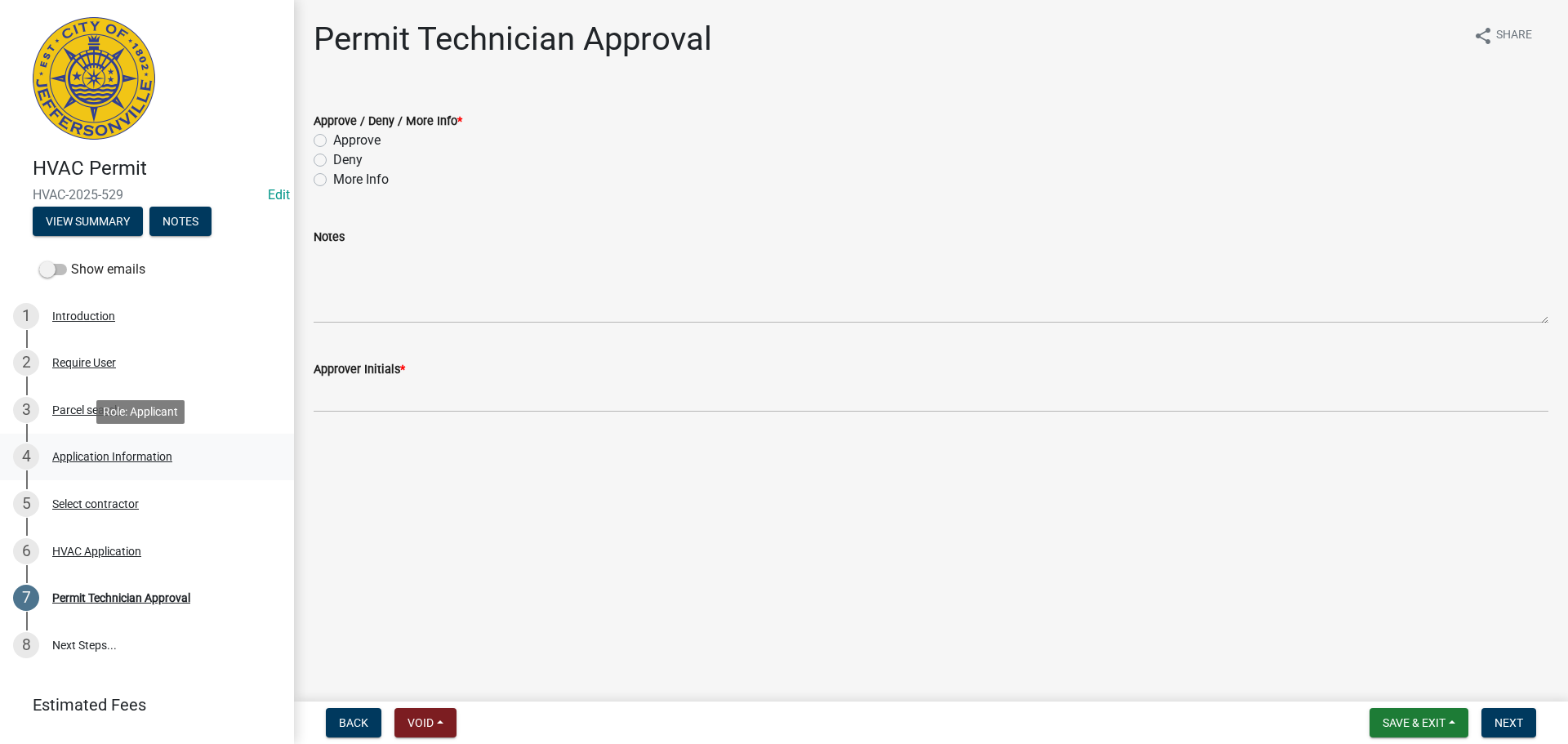
click at [119, 458] on div "Application Information" at bounding box center [112, 456] width 120 height 11
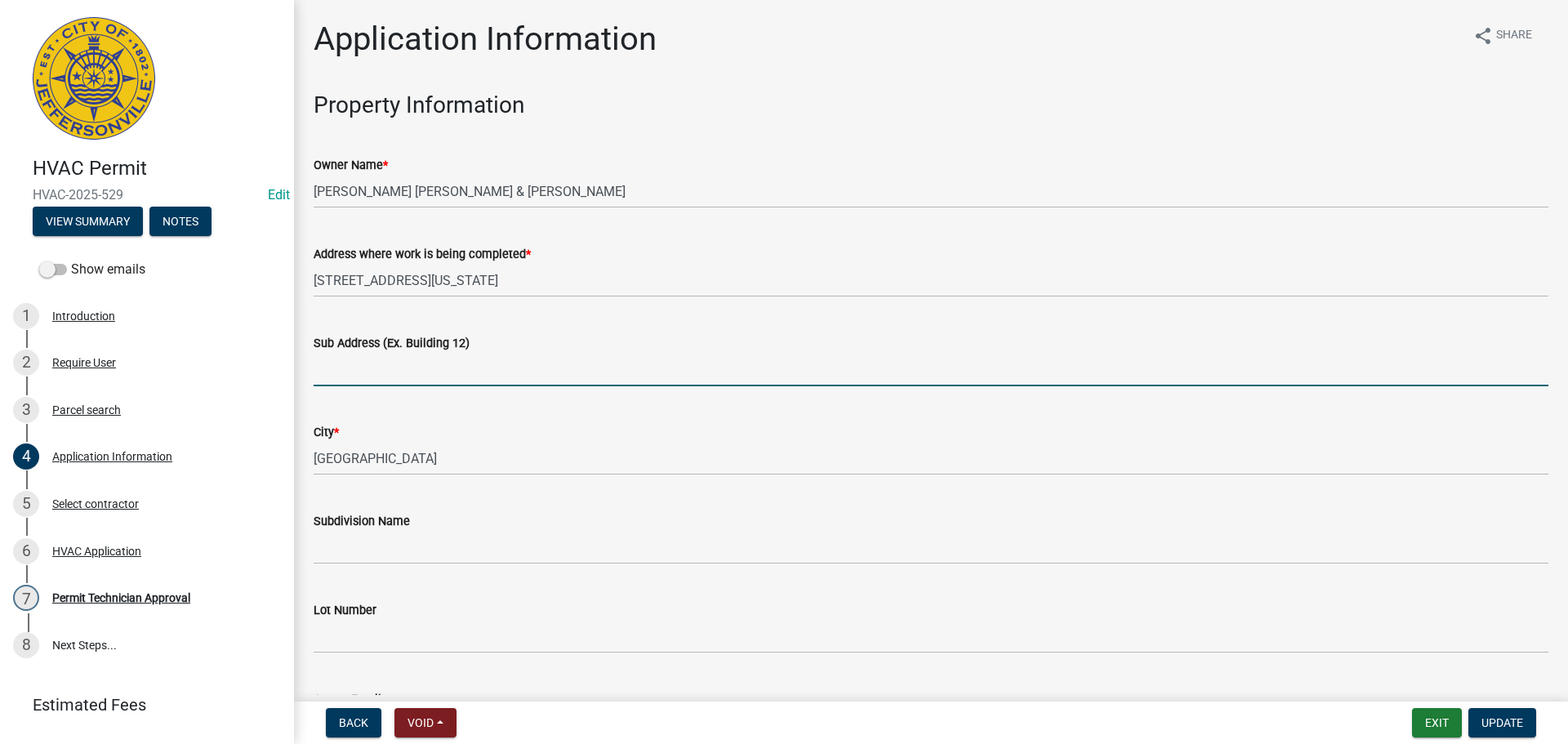
click at [399, 361] on input "Sub Address (Ex. Building 12)" at bounding box center [931, 370] width 1235 height 33
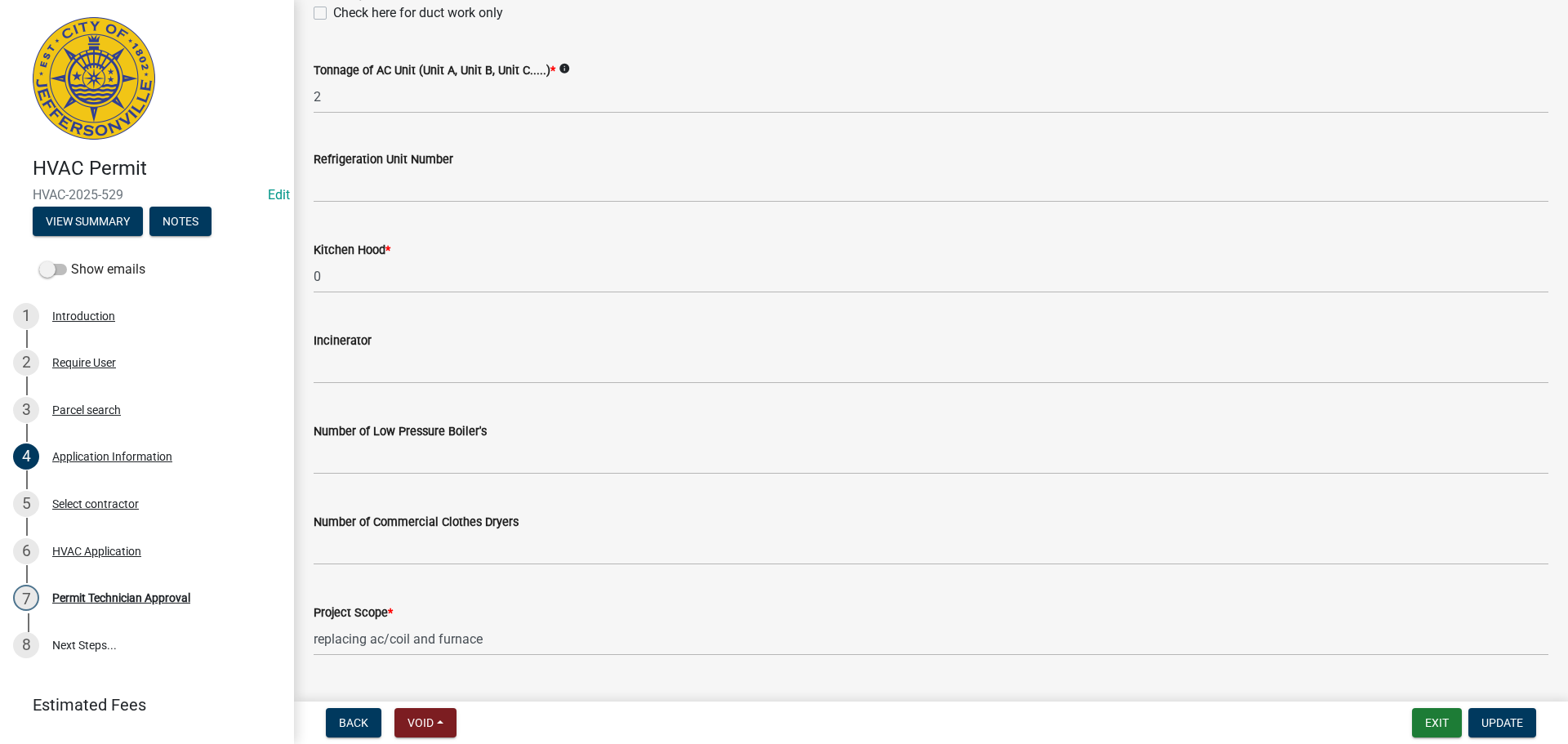
scroll to position [1099, 0]
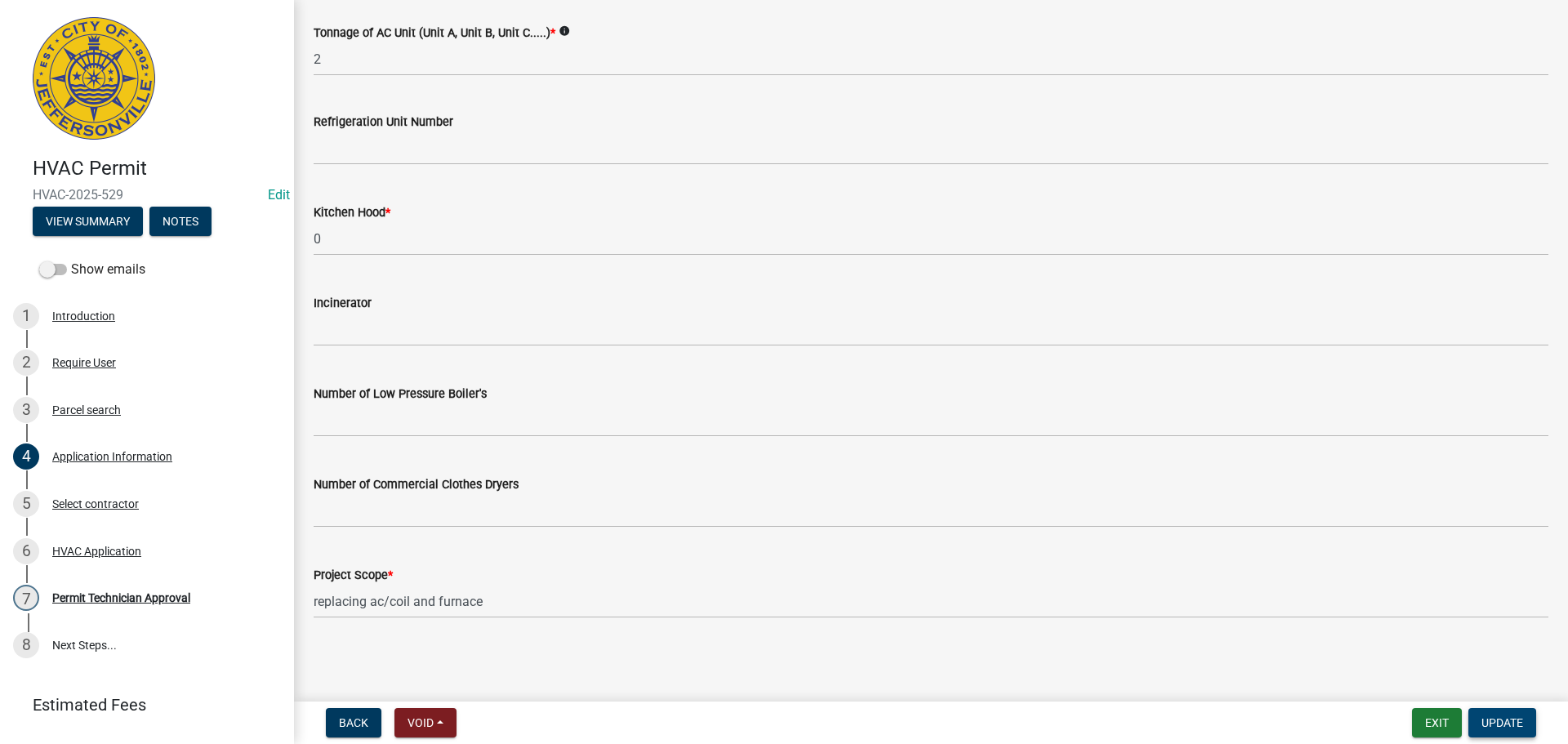
type input "[STREET_ADDRESS][US_STATE]"
click at [1514, 725] on span "Update" at bounding box center [1502, 723] width 41 height 13
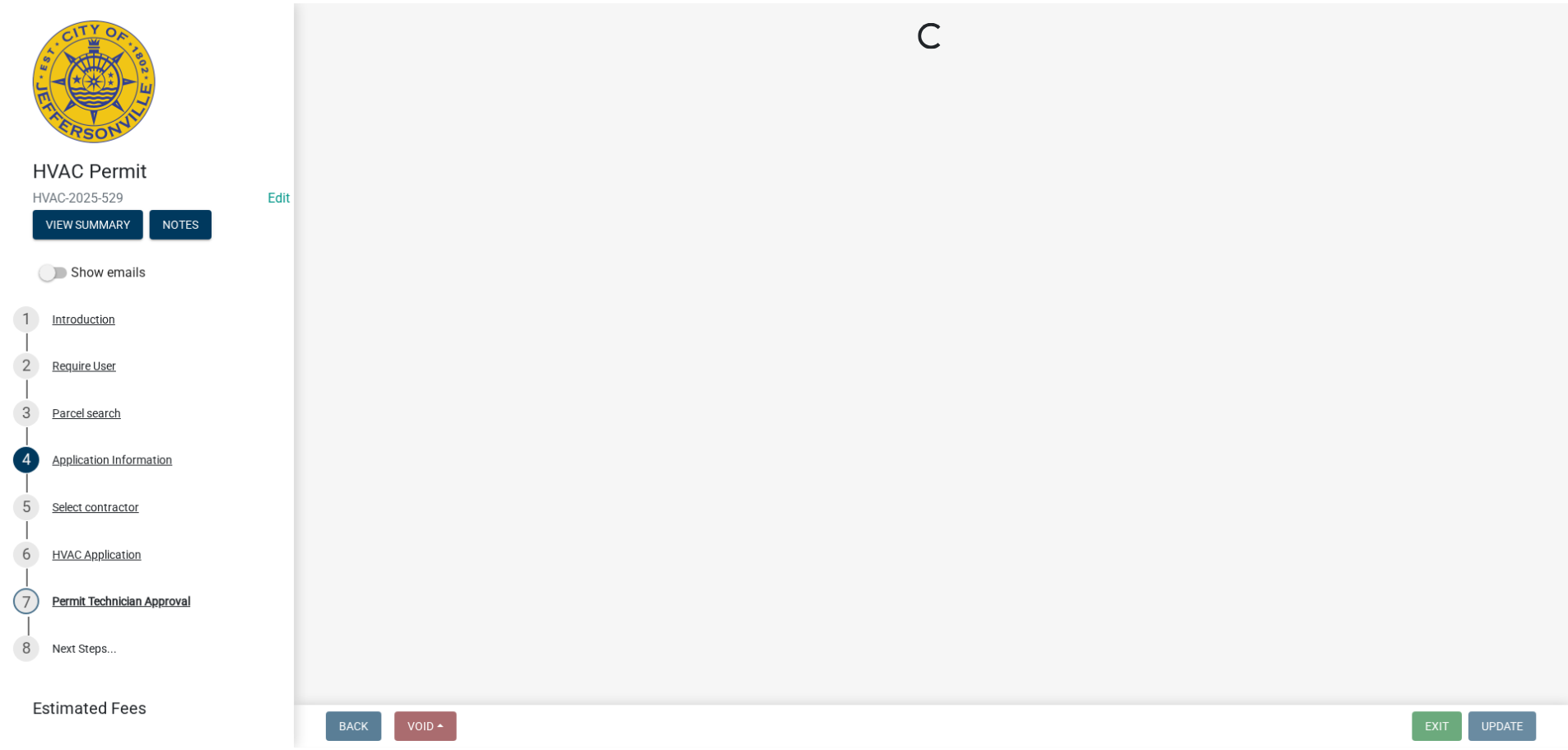
scroll to position [0, 0]
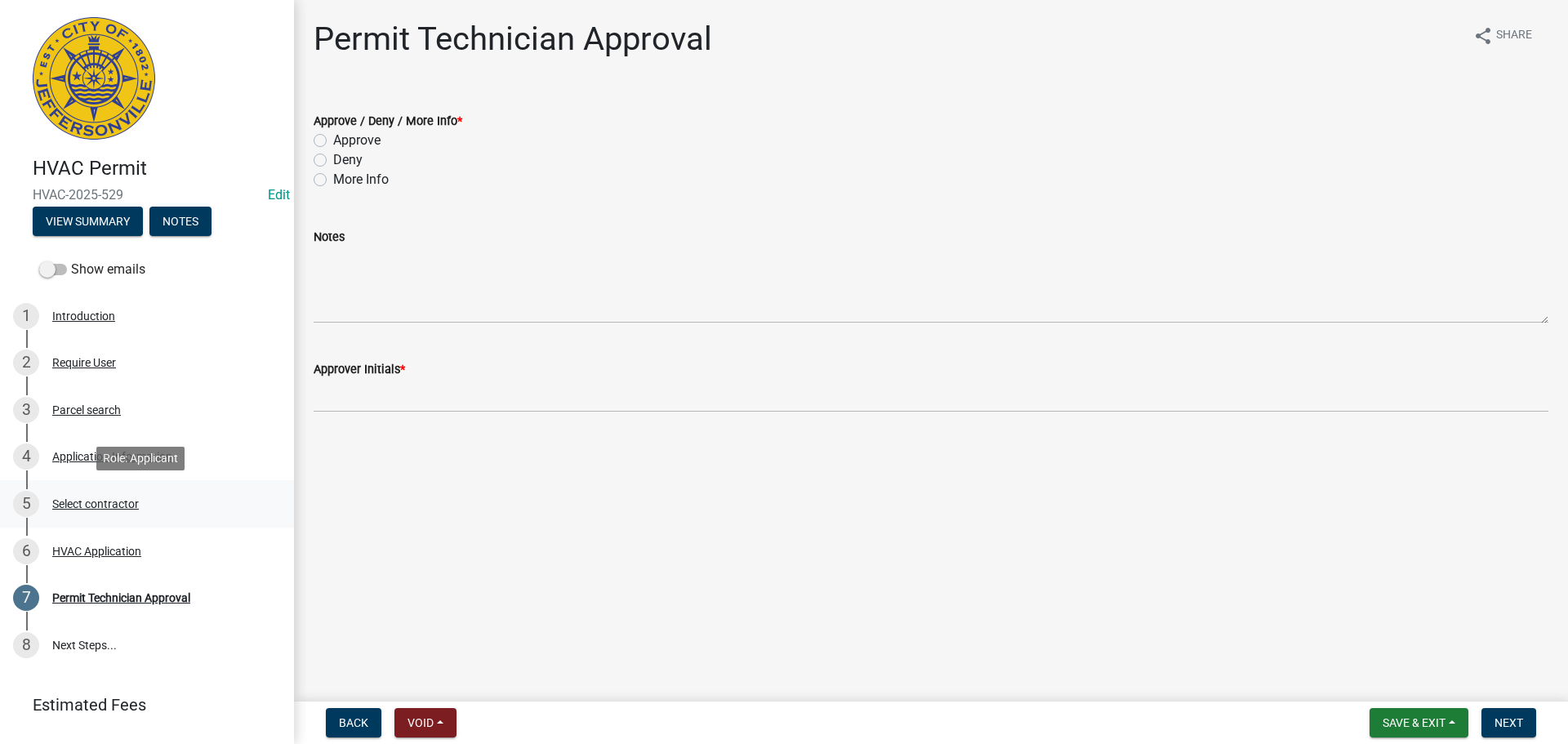
drag, startPoint x: 89, startPoint y: 513, endPoint x: 87, endPoint y: 504, distance: 9.2
click at [87, 504] on div "Select contractor" at bounding box center [95, 504] width 86 height 11
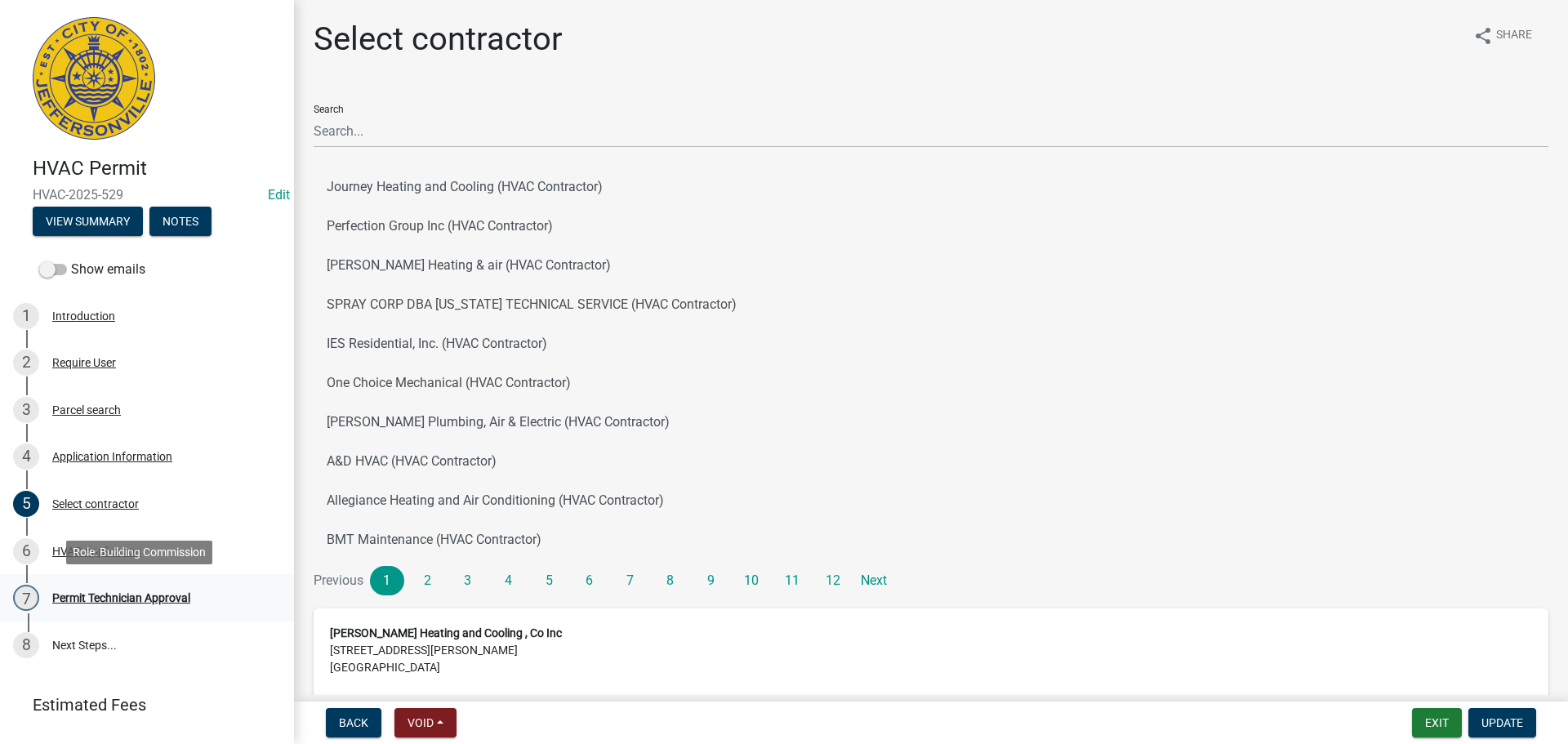
click at [98, 597] on div "Permit Technician Approval" at bounding box center [121, 597] width 138 height 11
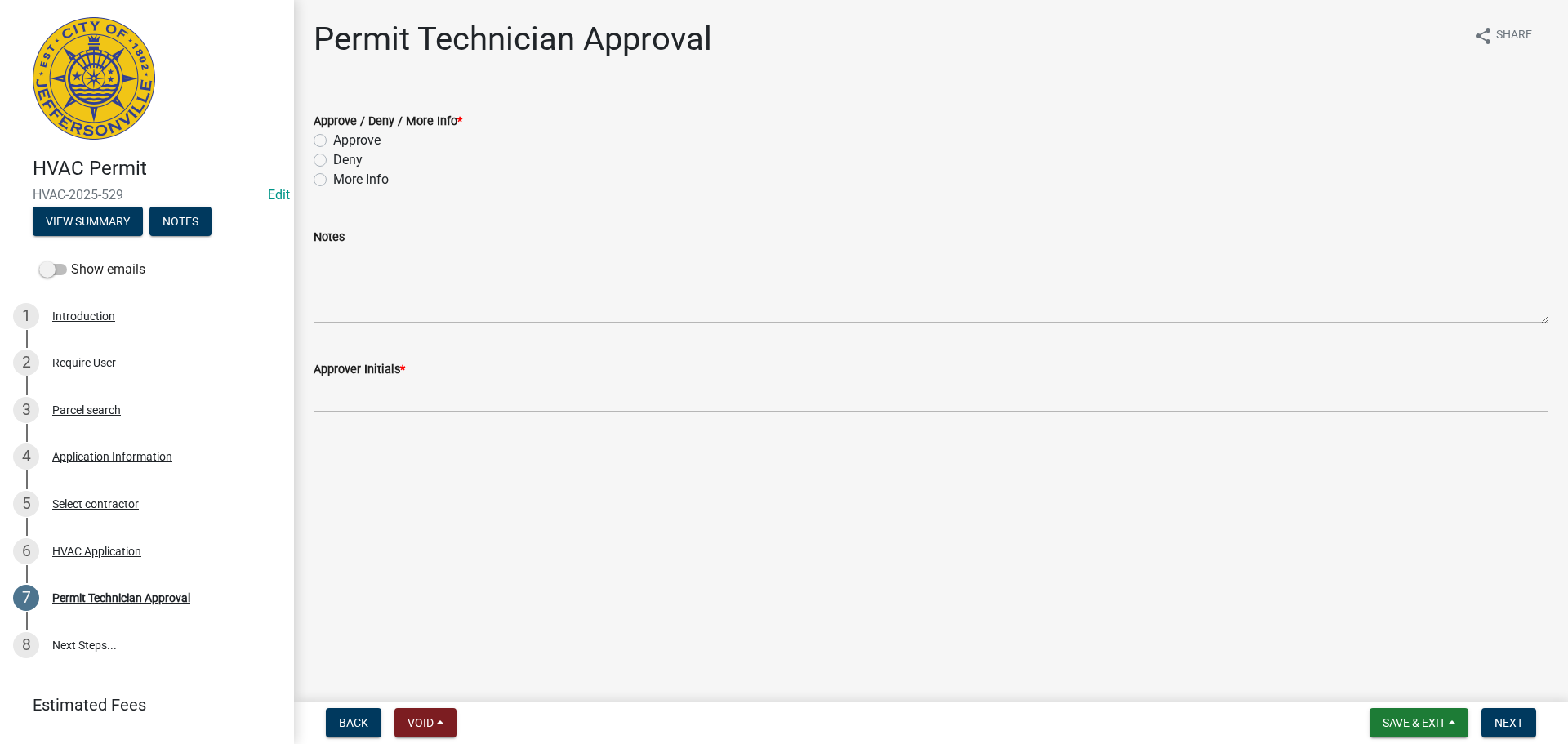
click at [352, 142] on label "Approve" at bounding box center [357, 139] width 48 height 19
click at [344, 141] on input "Approve" at bounding box center [339, 136] width 11 height 11
radio input "true"
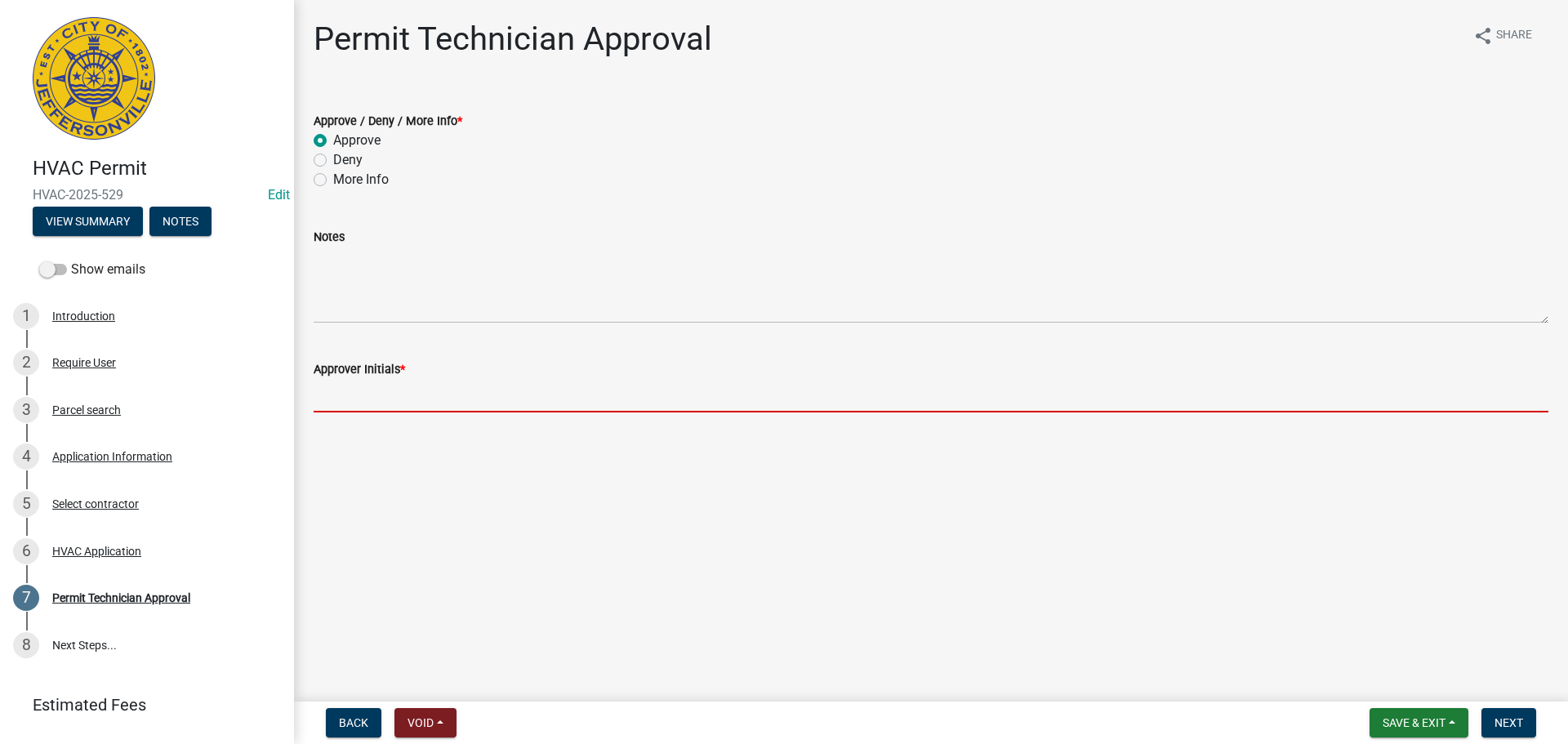
click at [369, 402] on input "Approver Initials *" at bounding box center [931, 395] width 1235 height 33
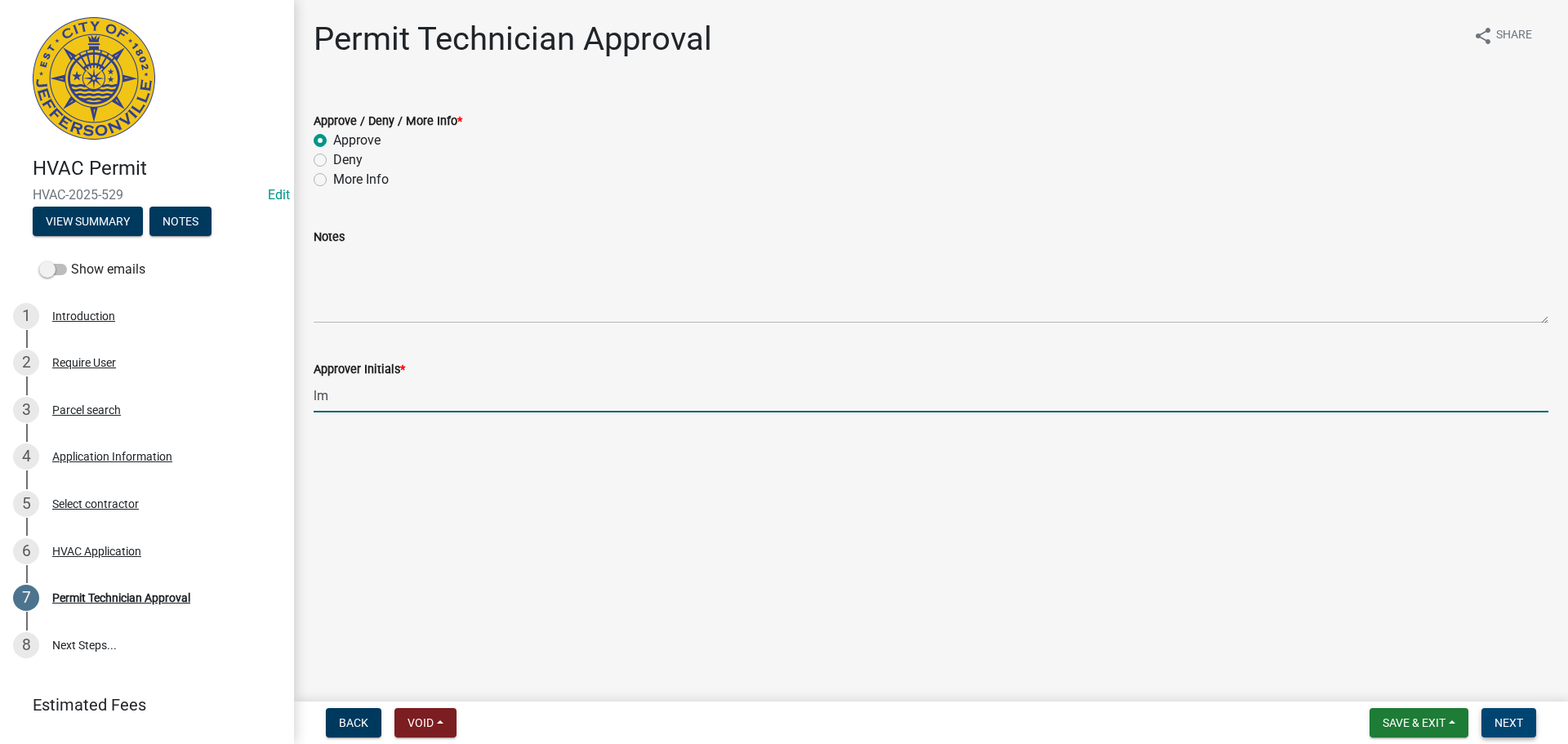
type input "lm"
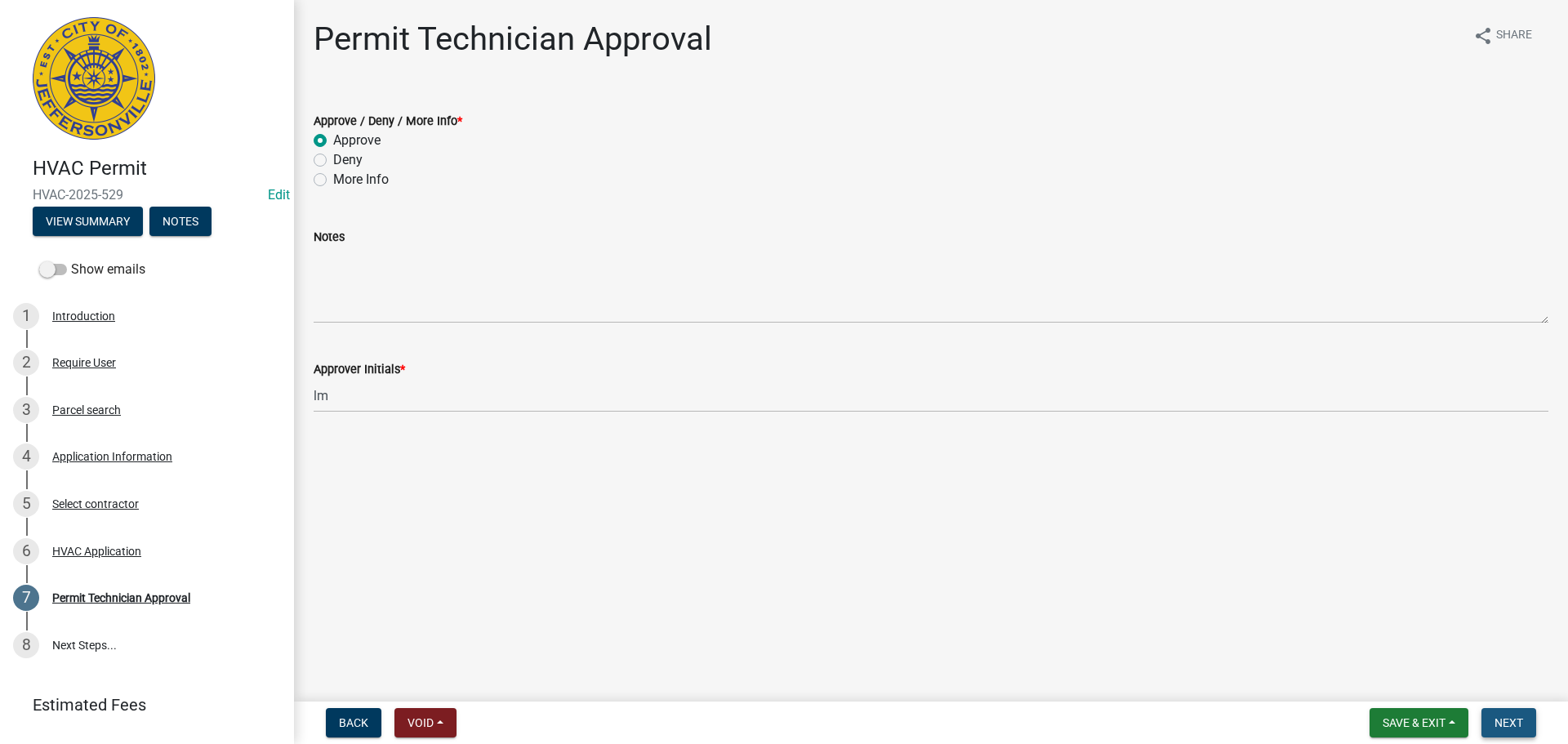
click at [1518, 722] on span "Next" at bounding box center [1508, 723] width 28 height 13
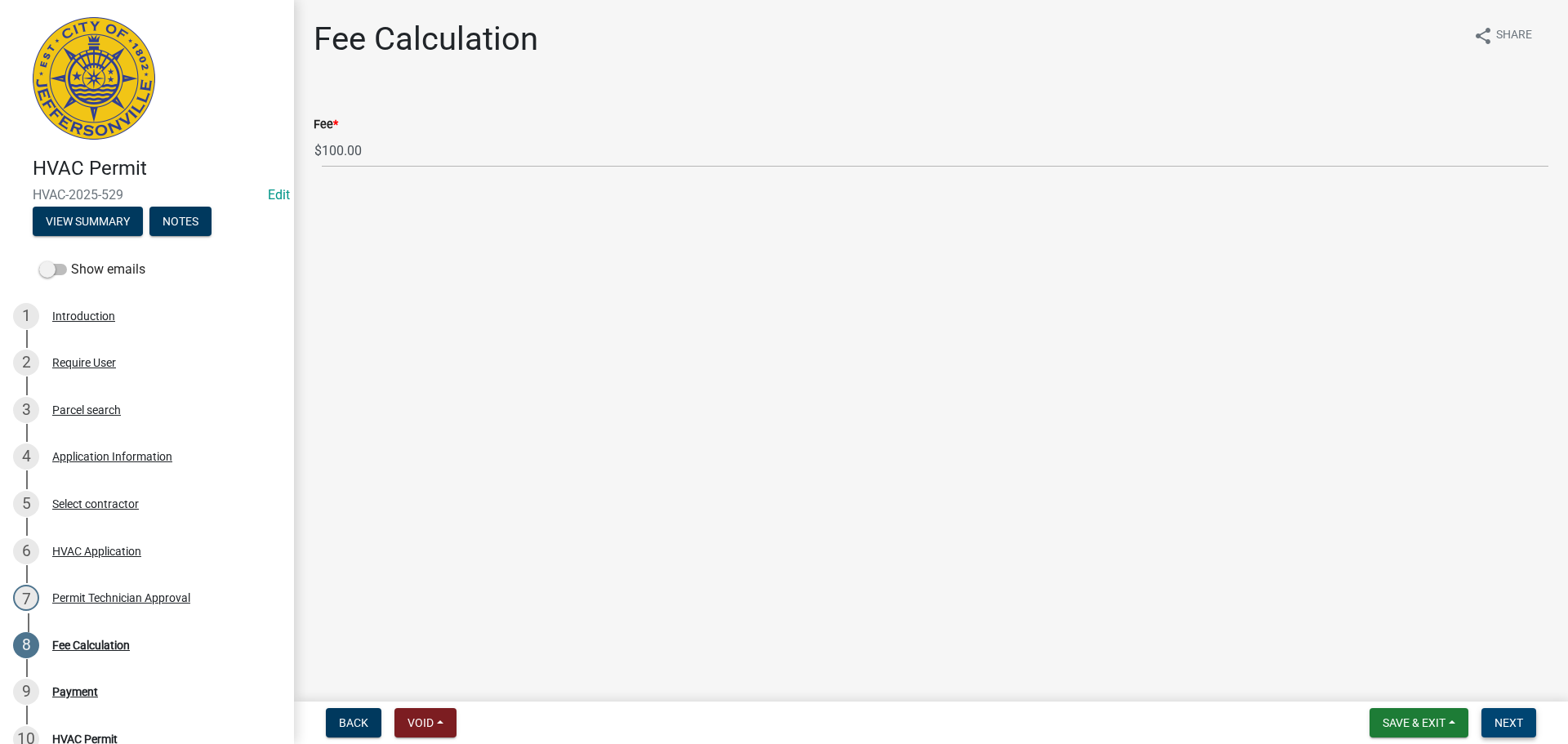
click at [1518, 722] on span "Next" at bounding box center [1508, 723] width 28 height 13
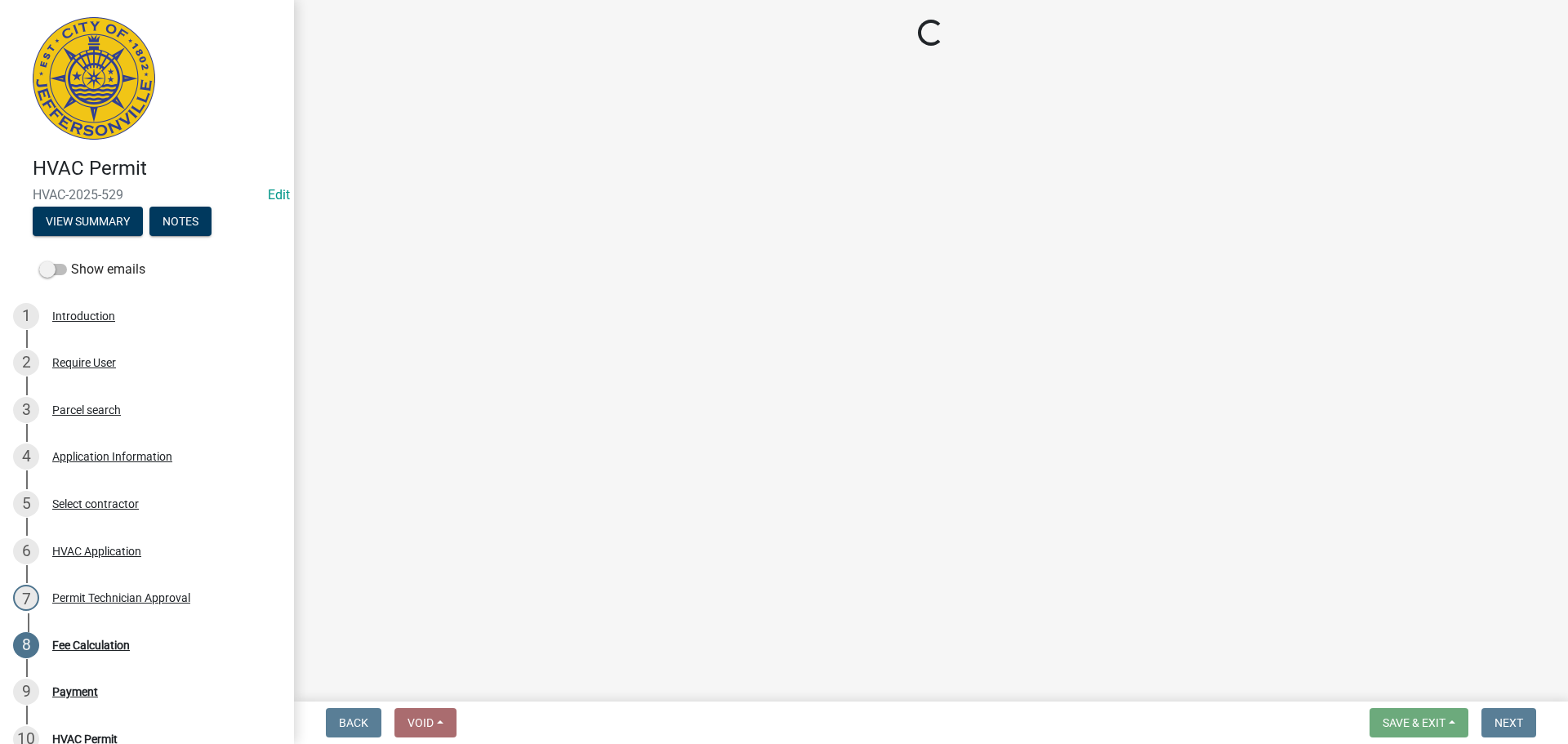
select select "3: 3"
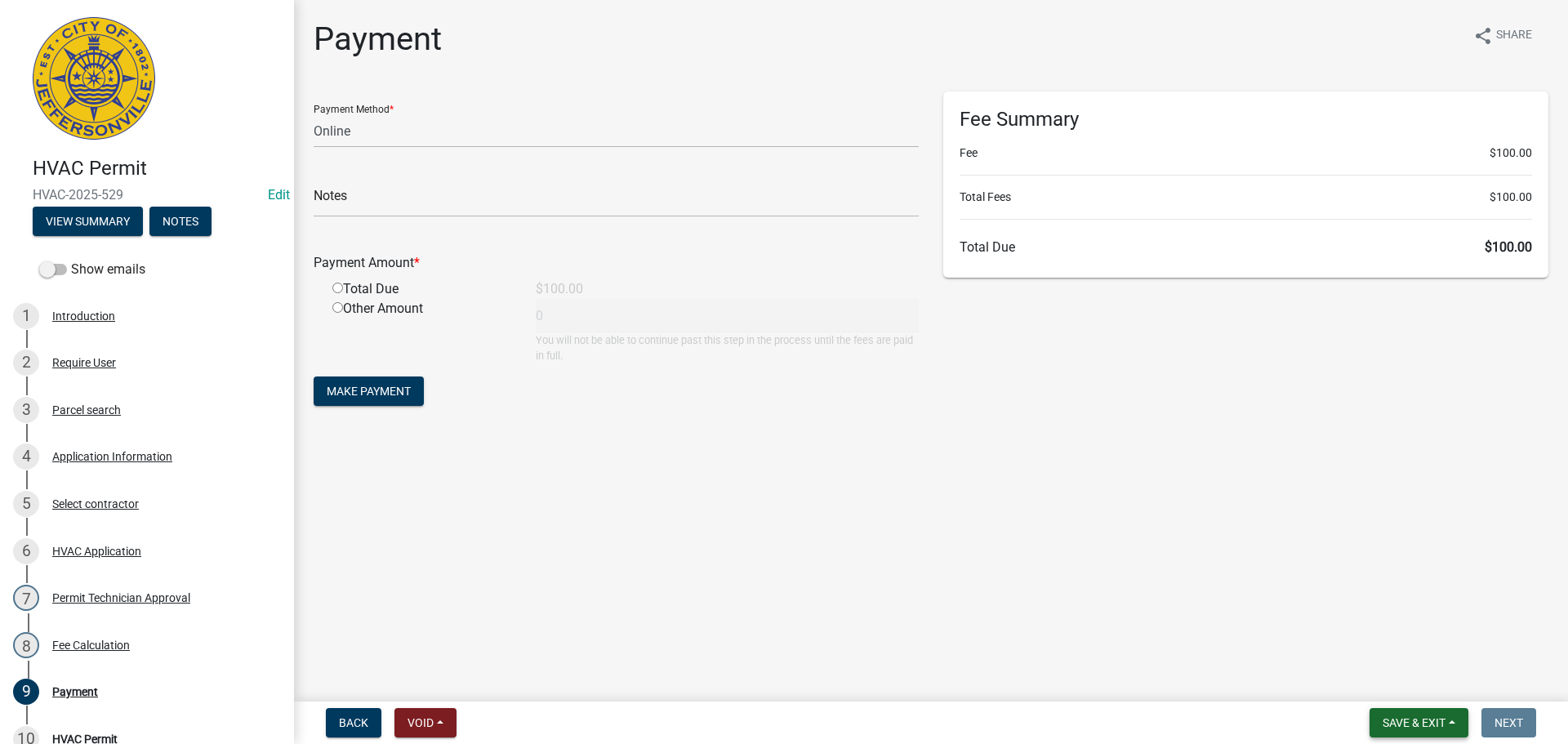
click at [1391, 720] on span "Save & Exit" at bounding box center [1414, 723] width 63 height 13
click at [1393, 689] on button "Save & Exit" at bounding box center [1403, 680] width 130 height 39
